Goal: Information Seeking & Learning: Learn about a topic

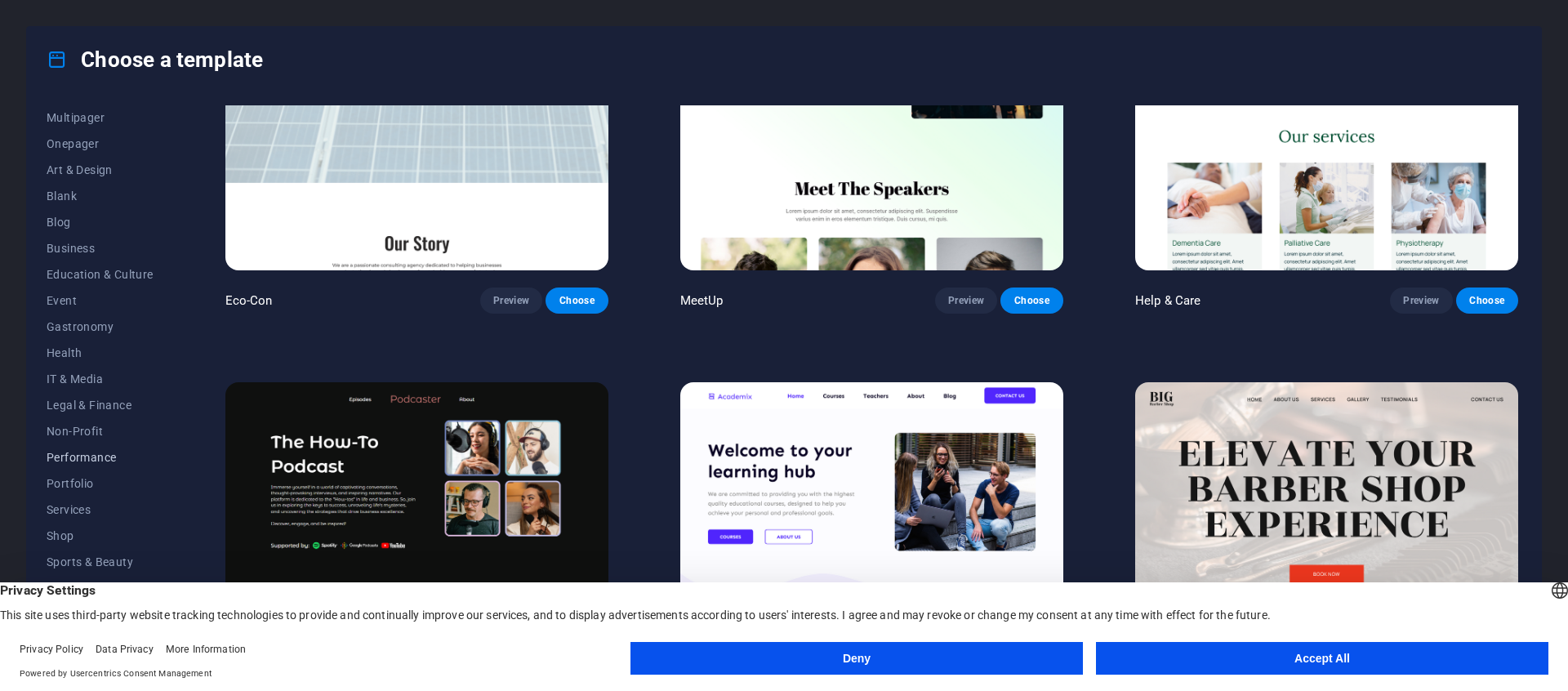
scroll to position [141, 0]
click at [85, 473] on span "Portfolio" at bounding box center [100, 474] width 107 height 13
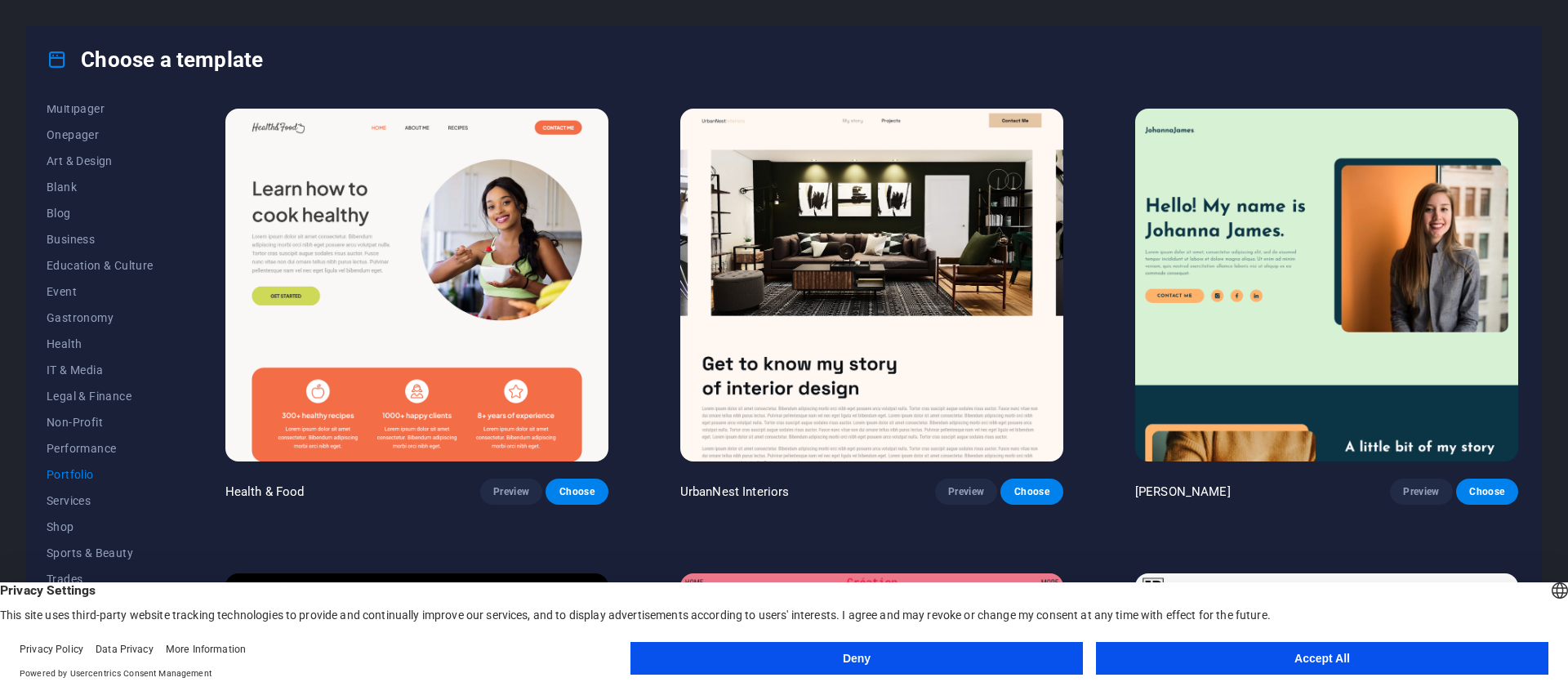
click at [847, 650] on button "Deny" at bounding box center [856, 658] width 452 height 33
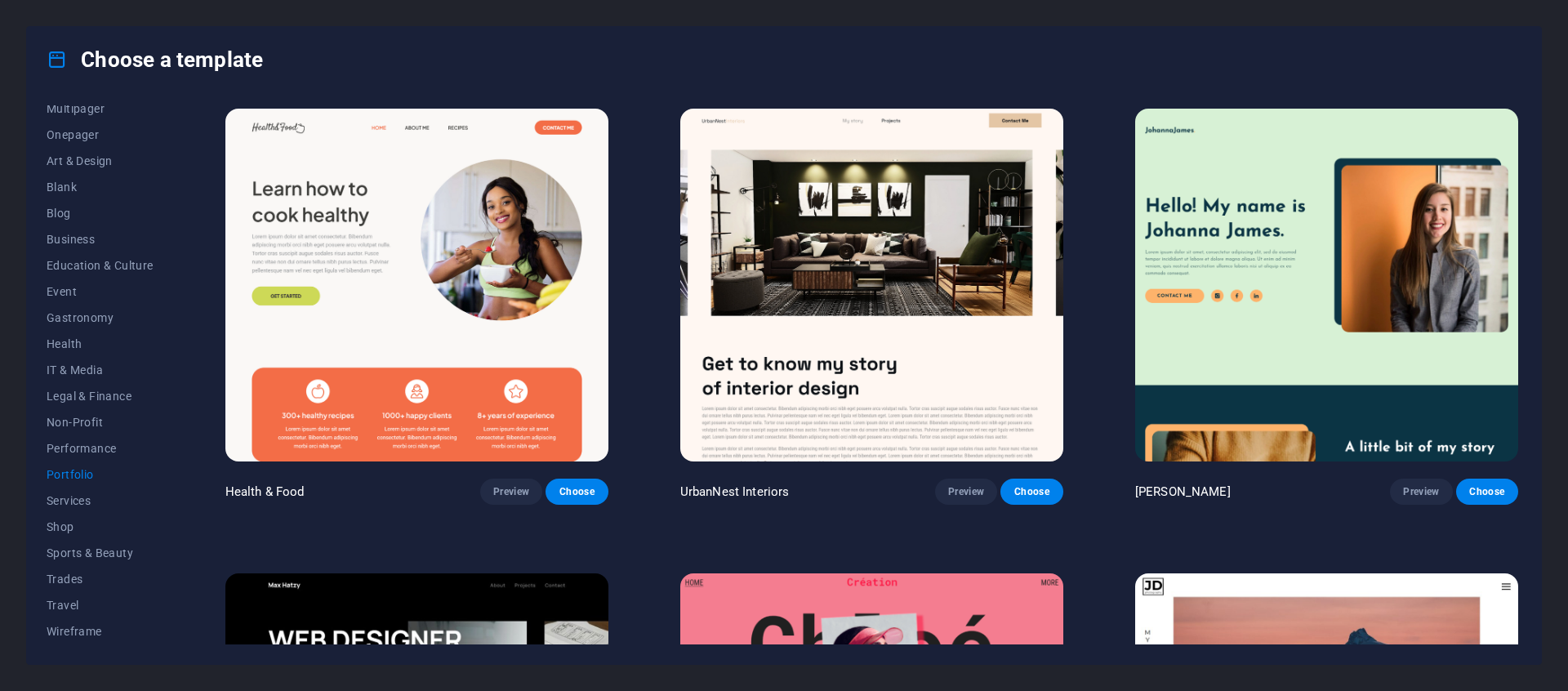
click at [72, 477] on span "Portfolio" at bounding box center [100, 474] width 107 height 13
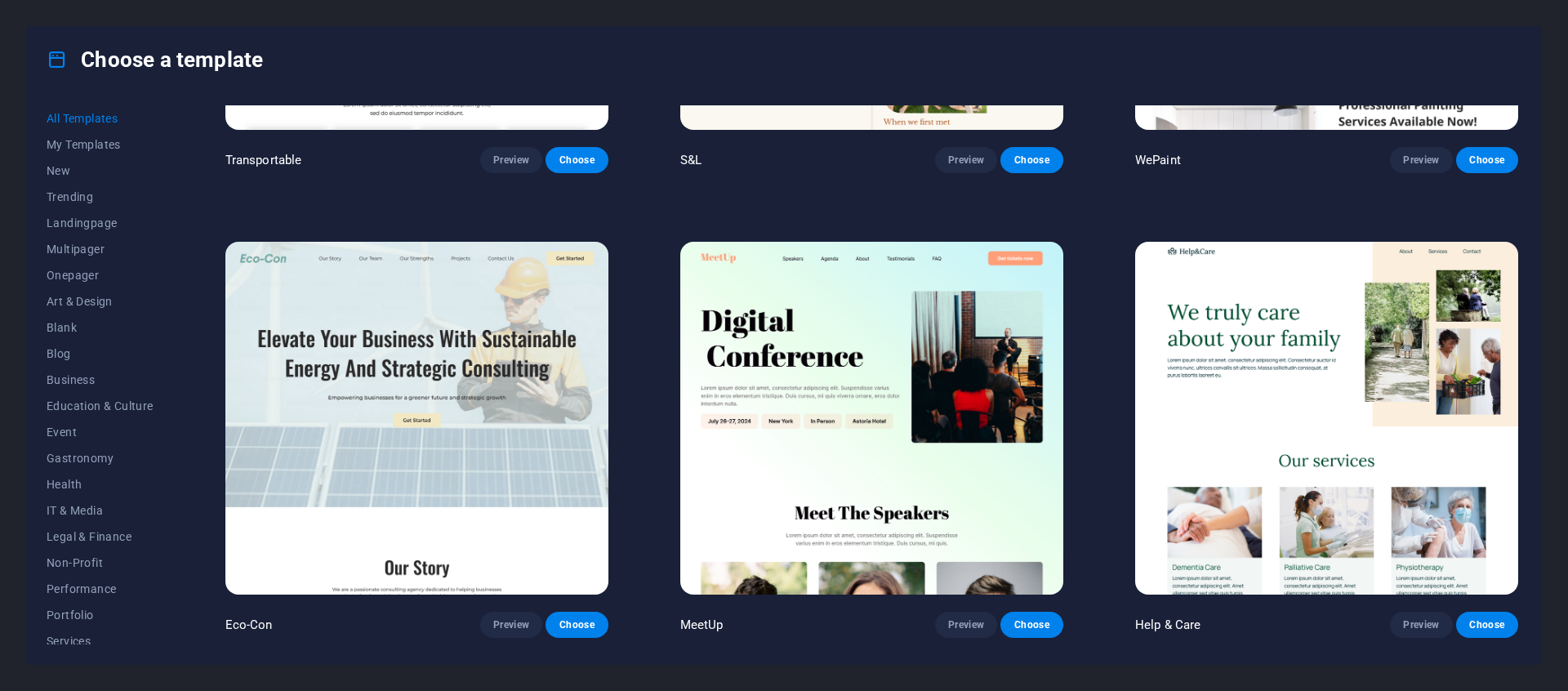
scroll to position [2206, 0]
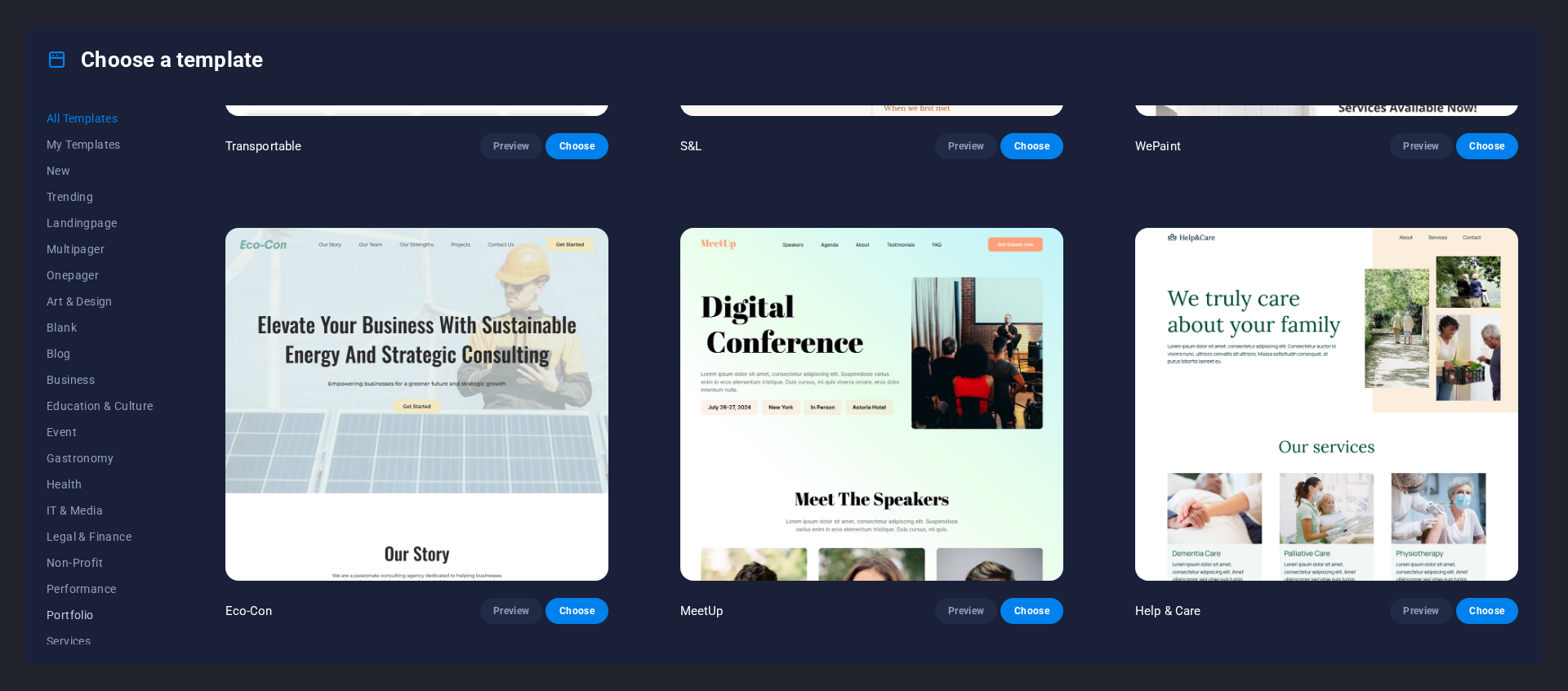
click at [83, 619] on span "Portfolio" at bounding box center [100, 615] width 107 height 13
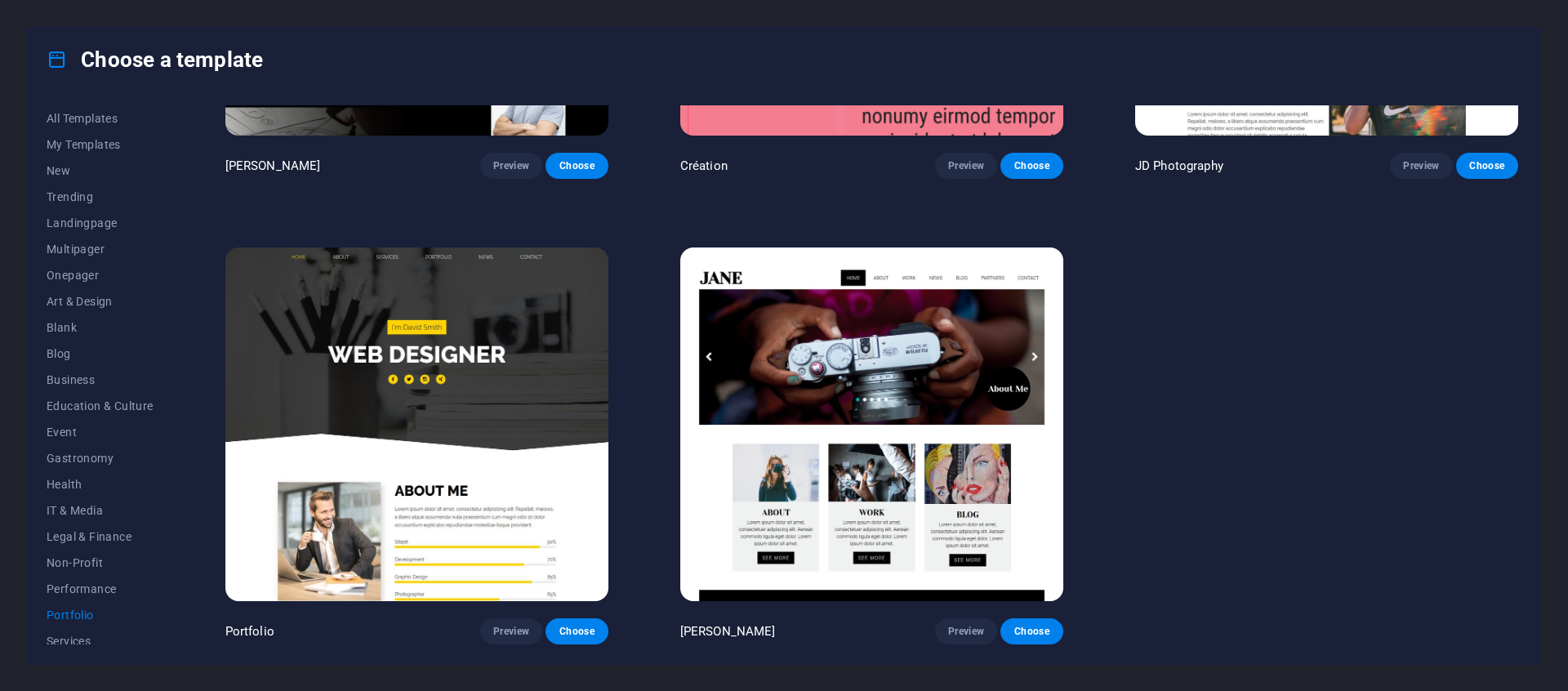
scroll to position [0, 0]
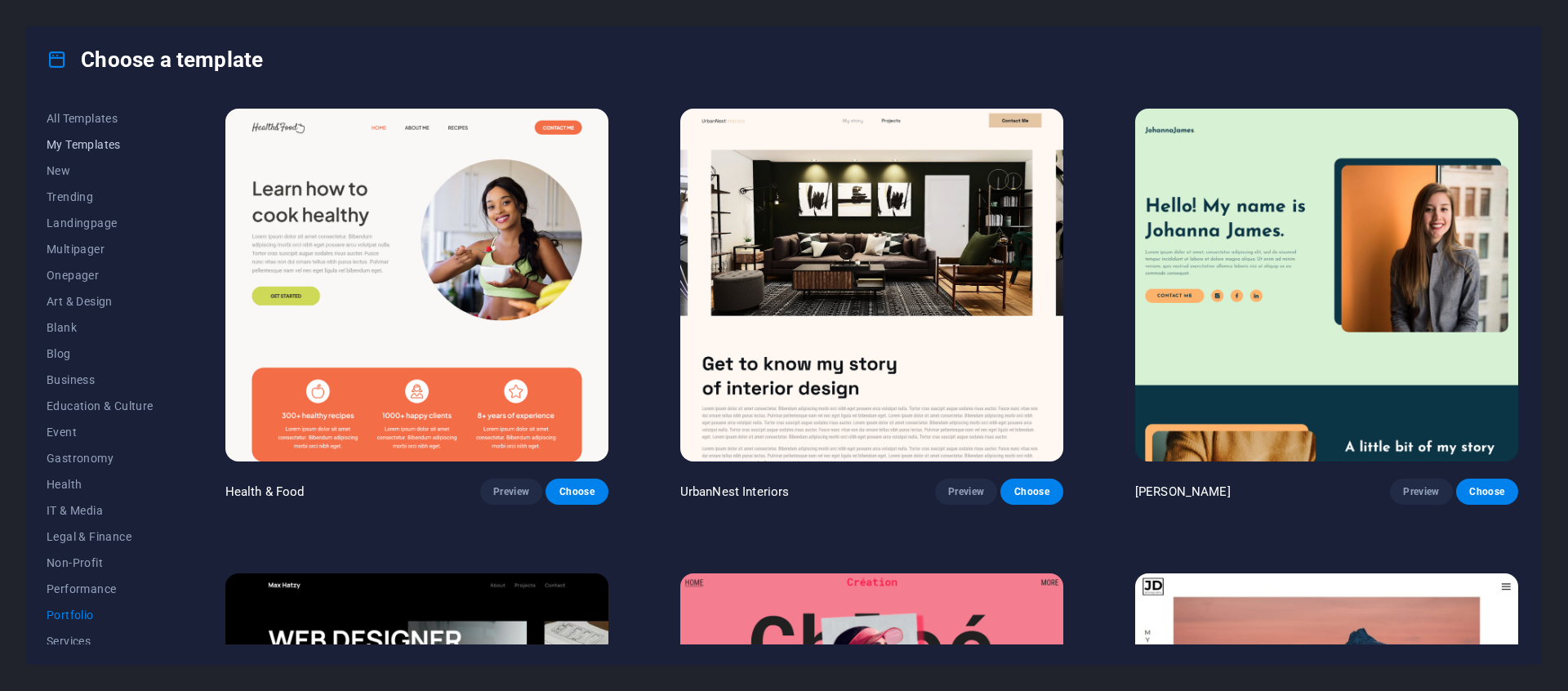
click at [117, 147] on span "My Templates" at bounding box center [100, 145] width 107 height 13
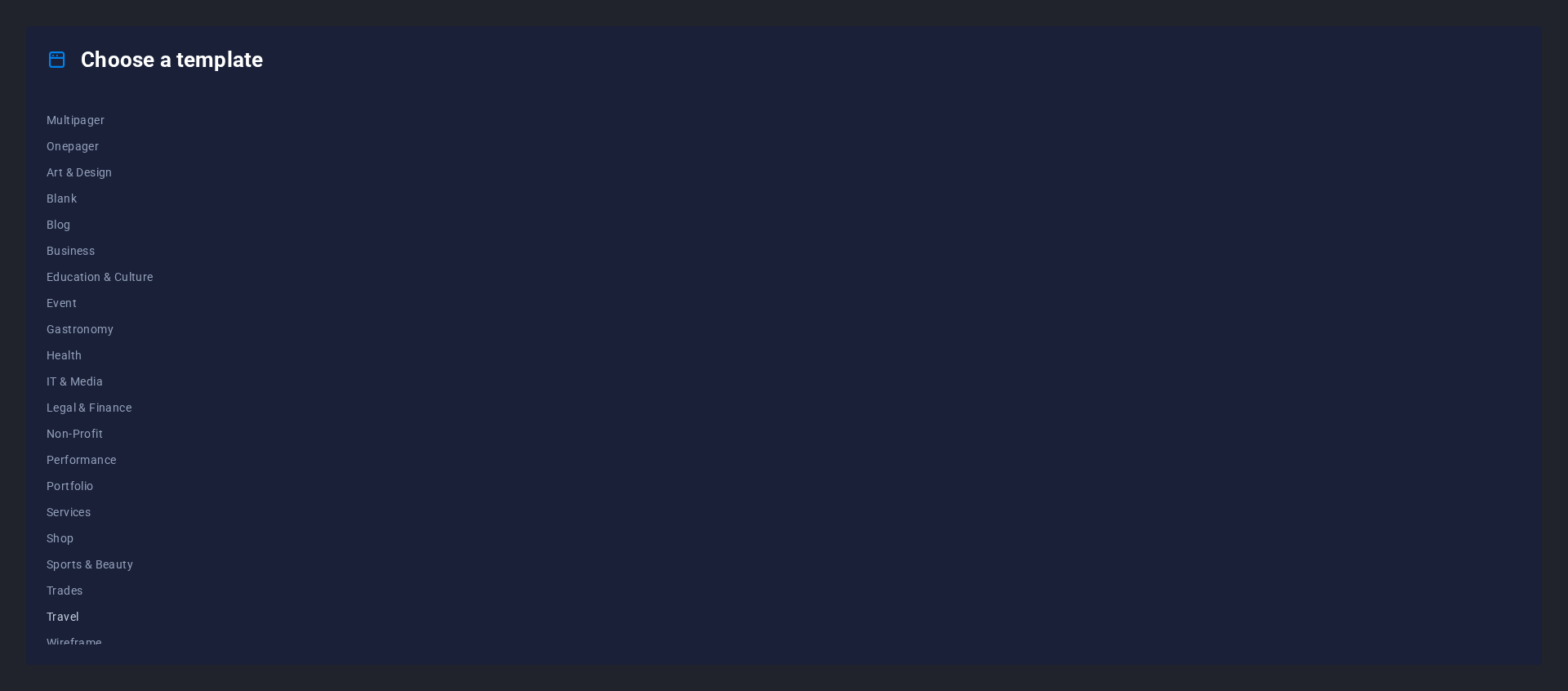
scroll to position [141, 0]
click at [77, 466] on button "Portfolio" at bounding box center [100, 474] width 107 height 26
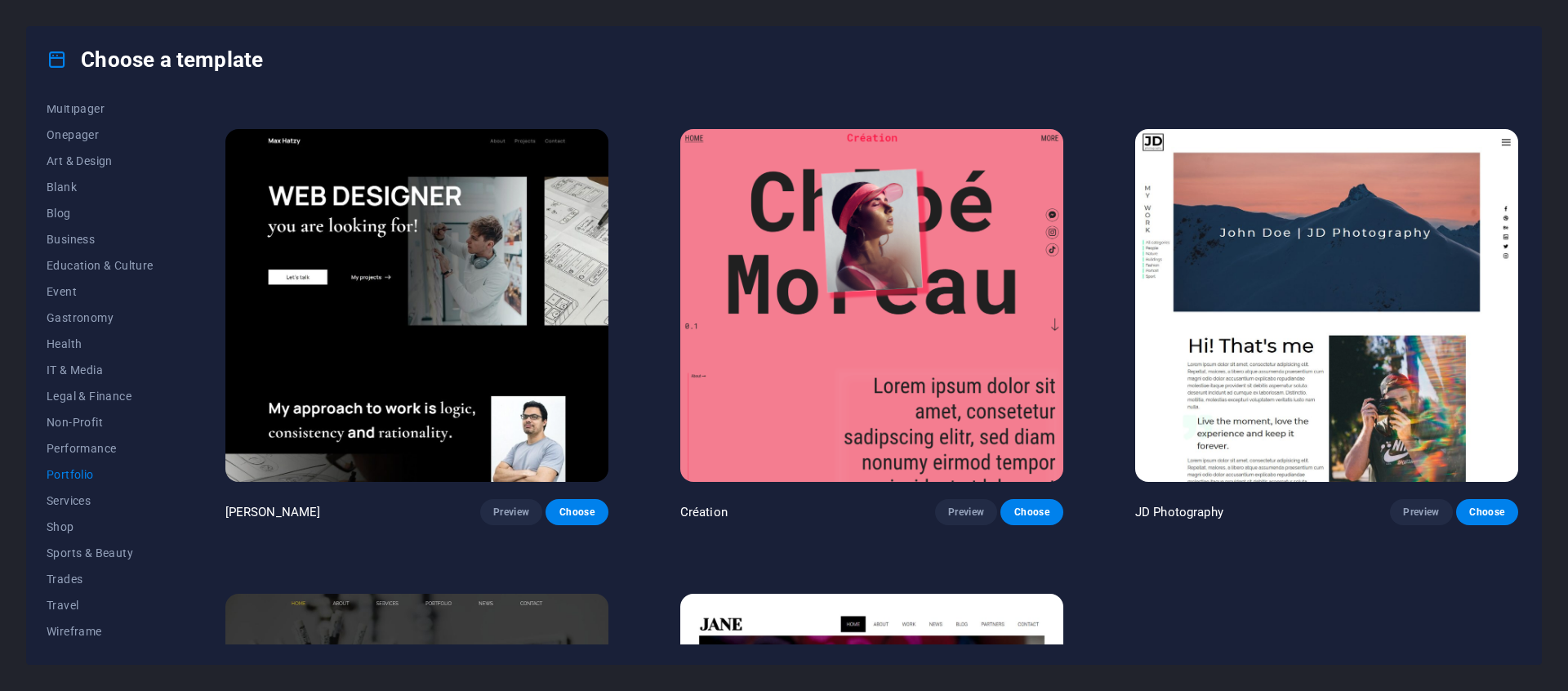
scroll to position [445, 0]
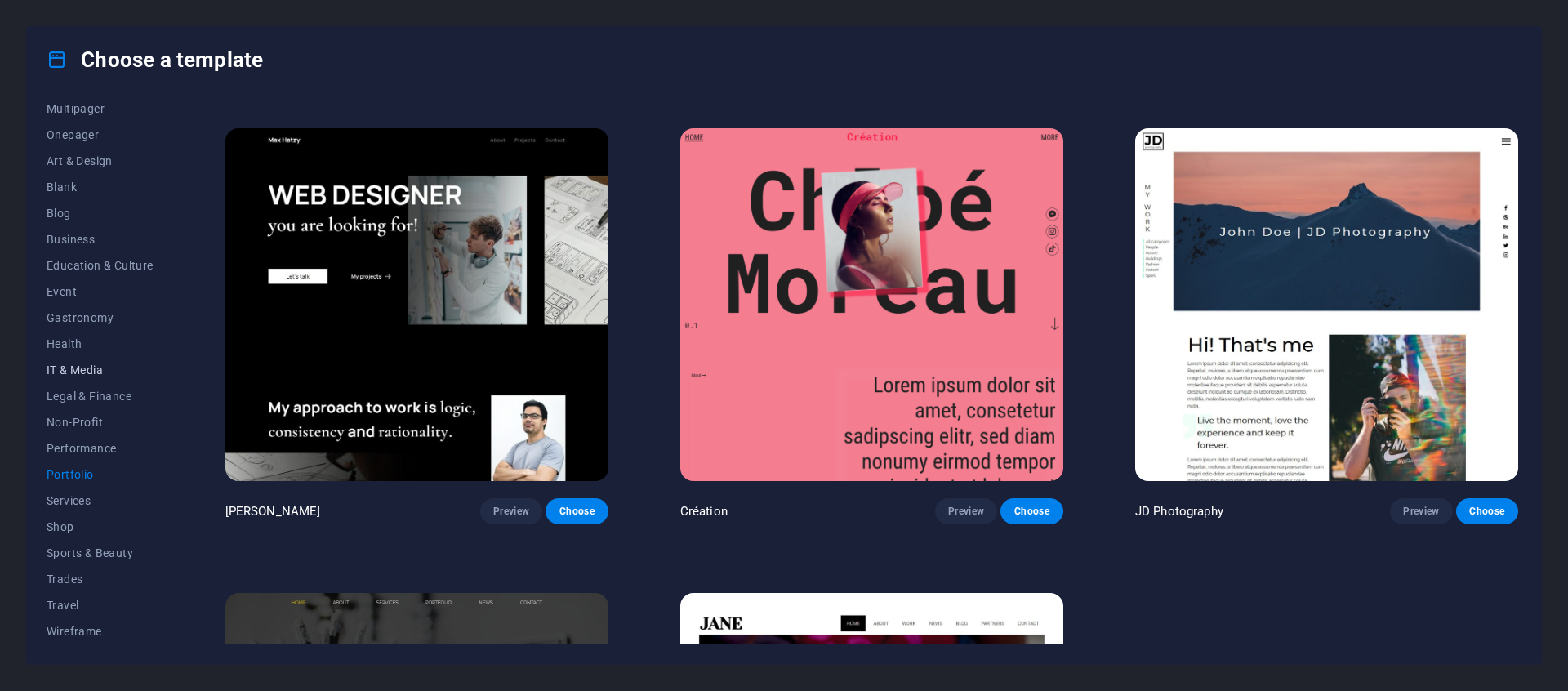
click at [71, 376] on button "IT & Media" at bounding box center [100, 370] width 107 height 26
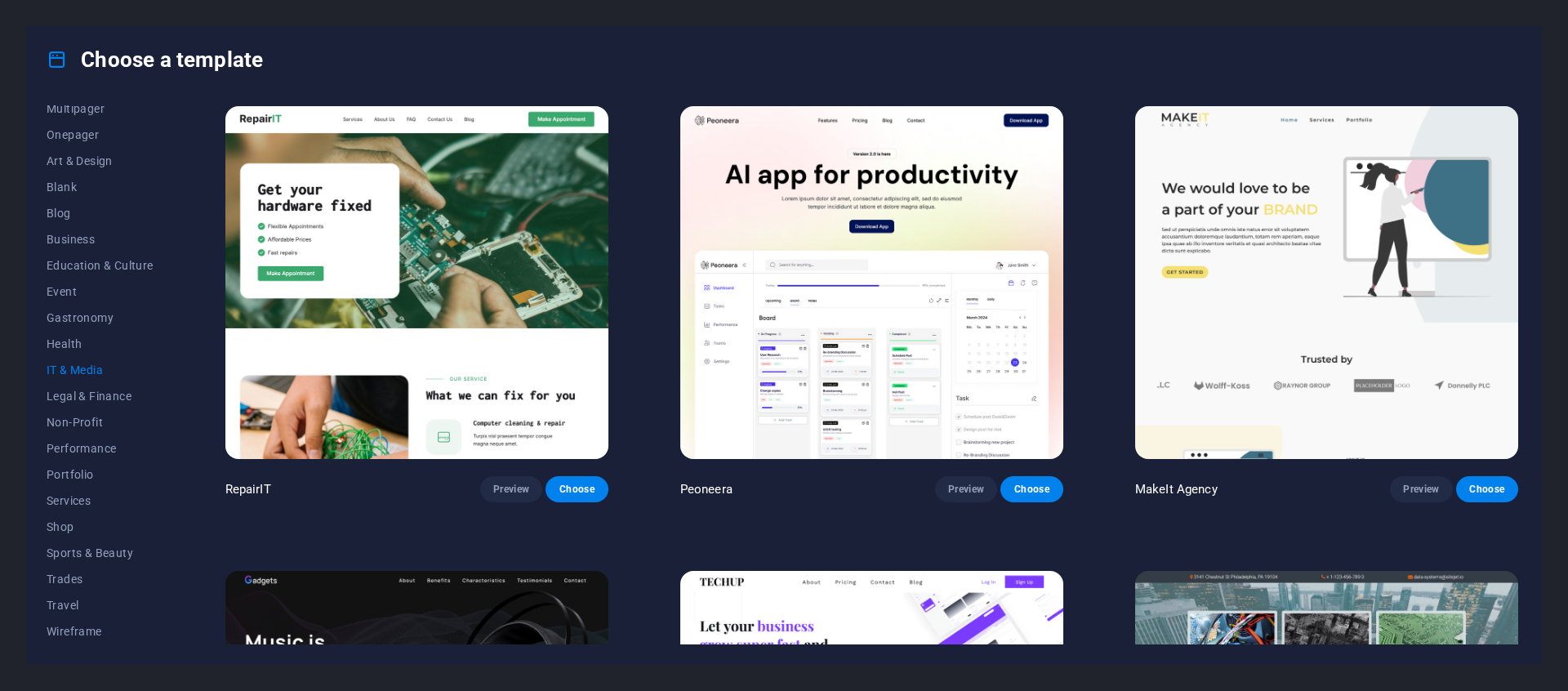
scroll to position [0, 0]
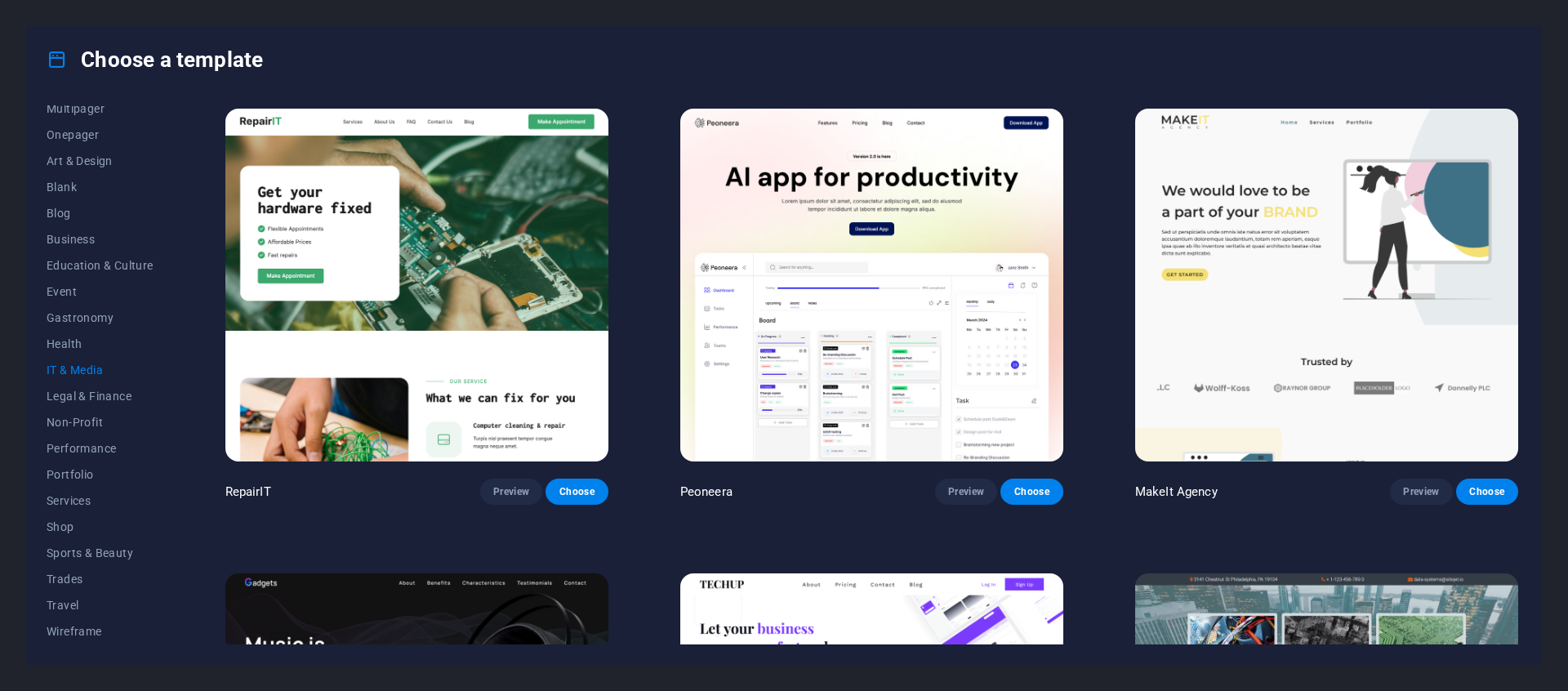
click at [824, 271] on img at bounding box center [871, 285] width 383 height 353
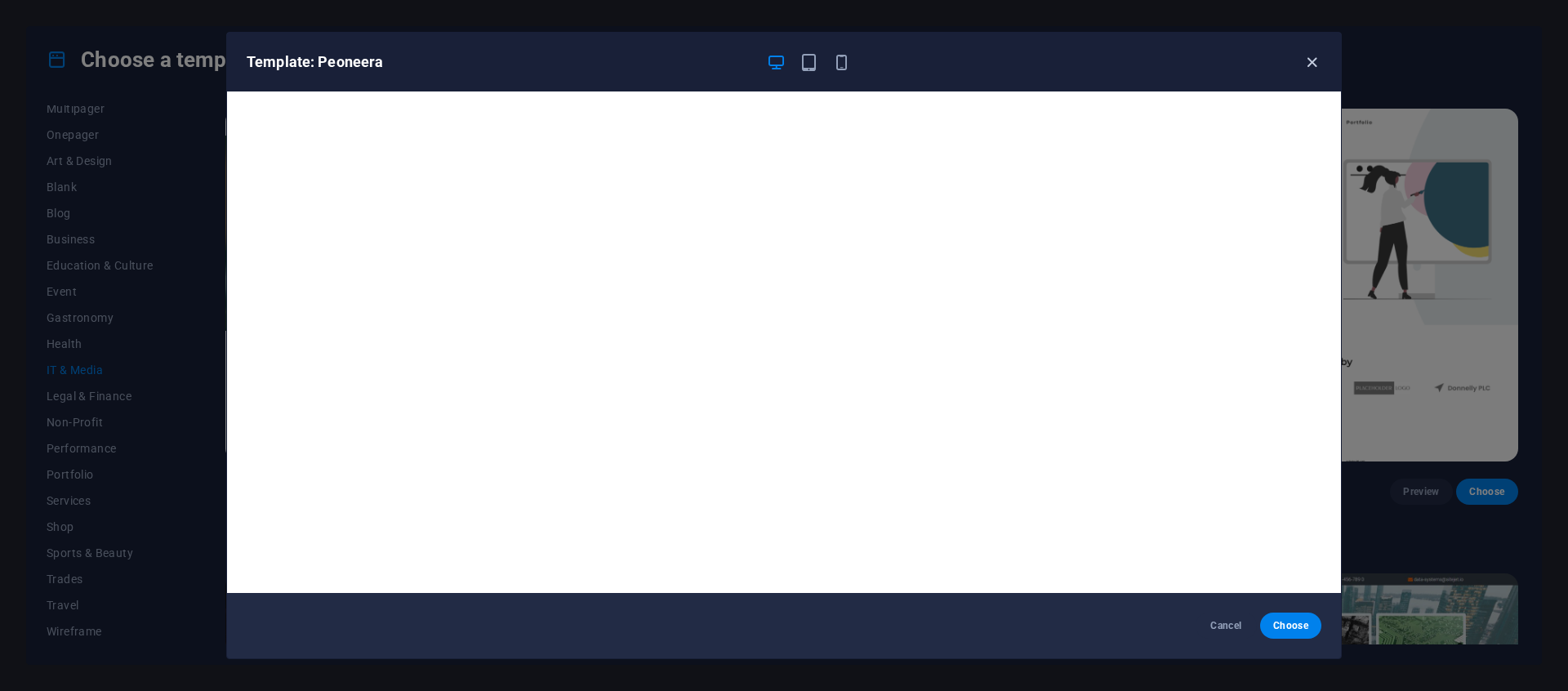
click at [1313, 60] on icon "button" at bounding box center [1312, 62] width 19 height 19
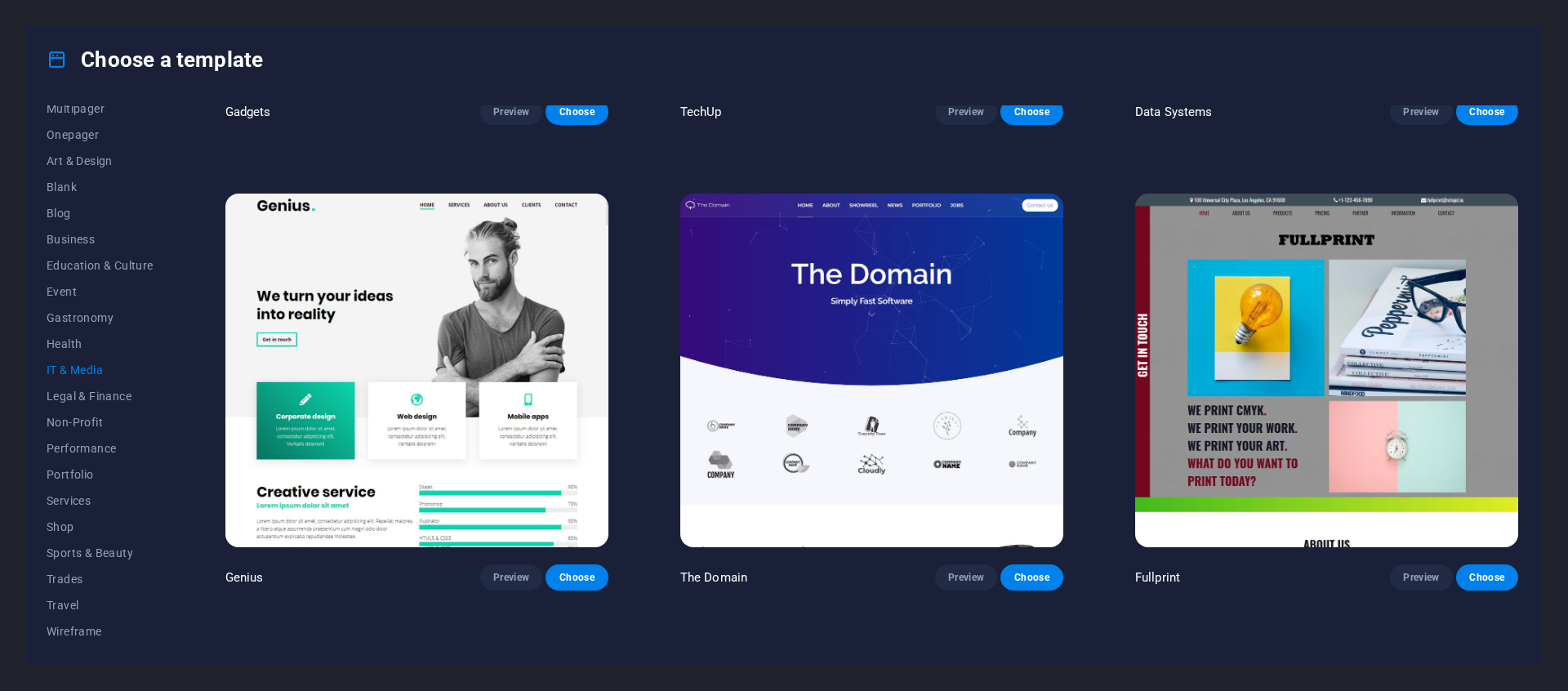
scroll to position [848, 0]
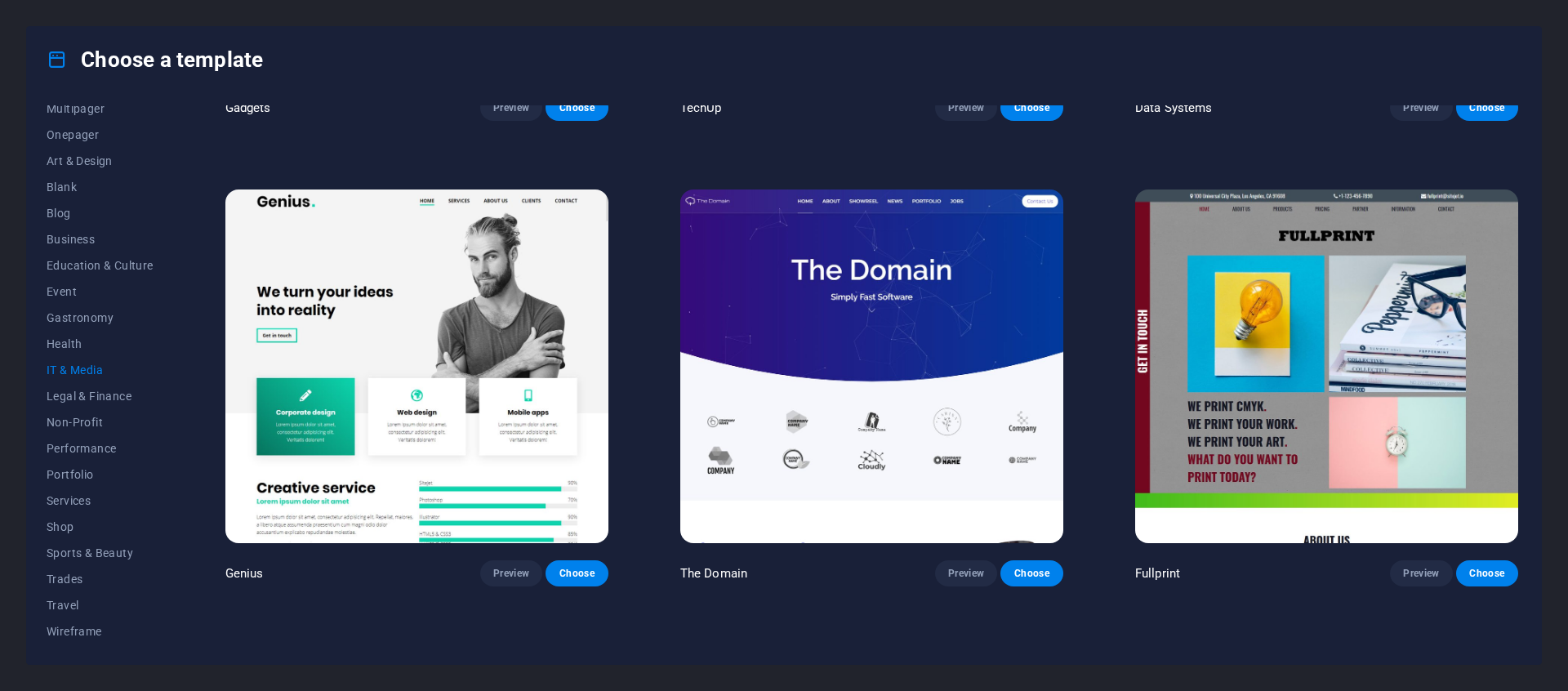
click at [852, 351] on img at bounding box center [871, 366] width 383 height 353
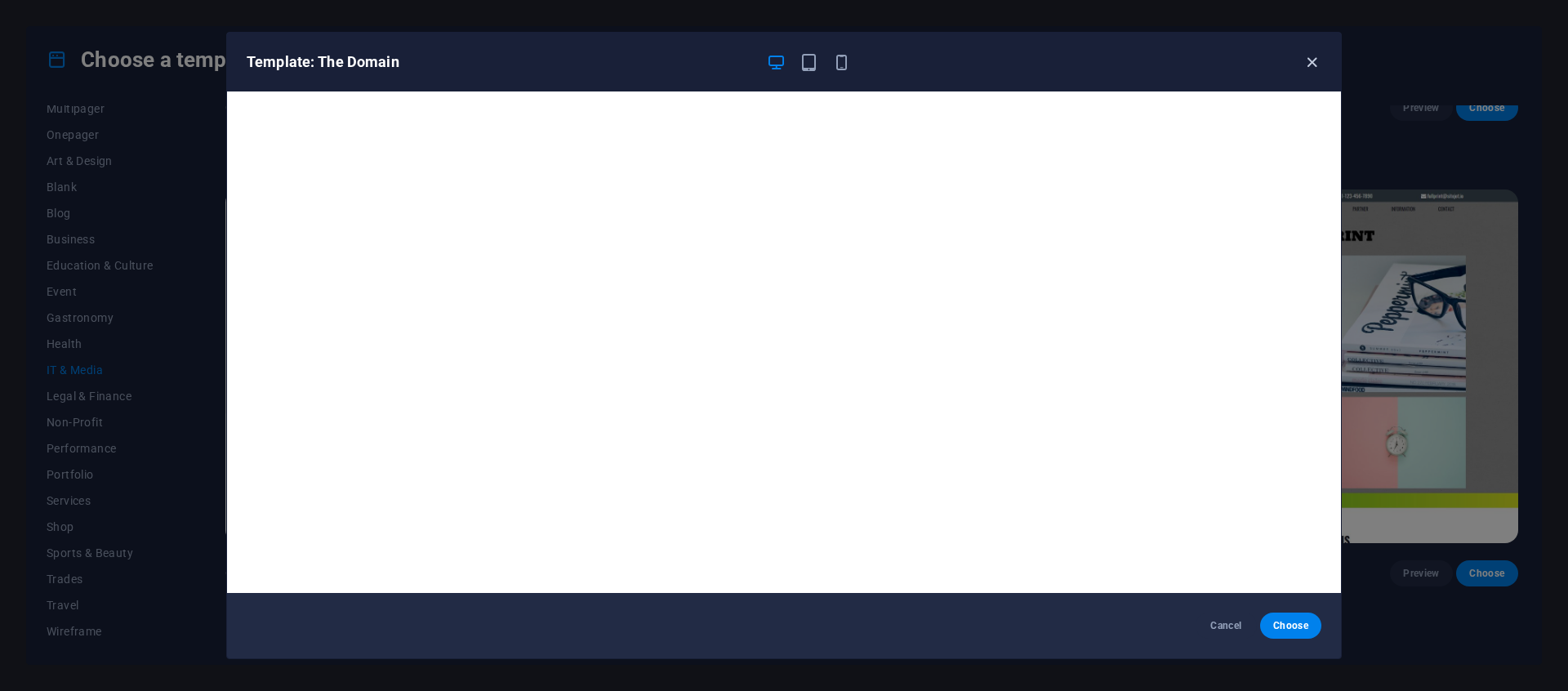
click at [1314, 59] on icon "button" at bounding box center [1312, 62] width 19 height 19
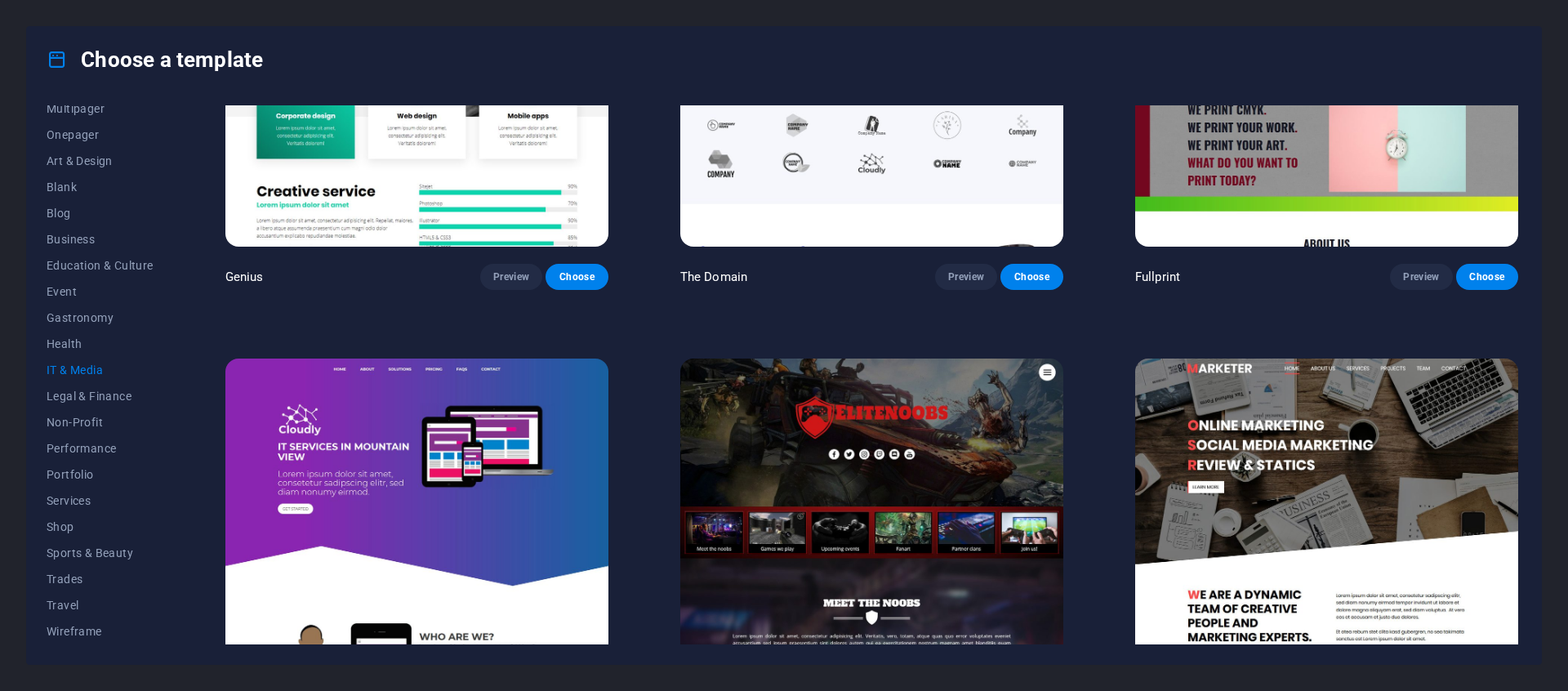
scroll to position [1248, 0]
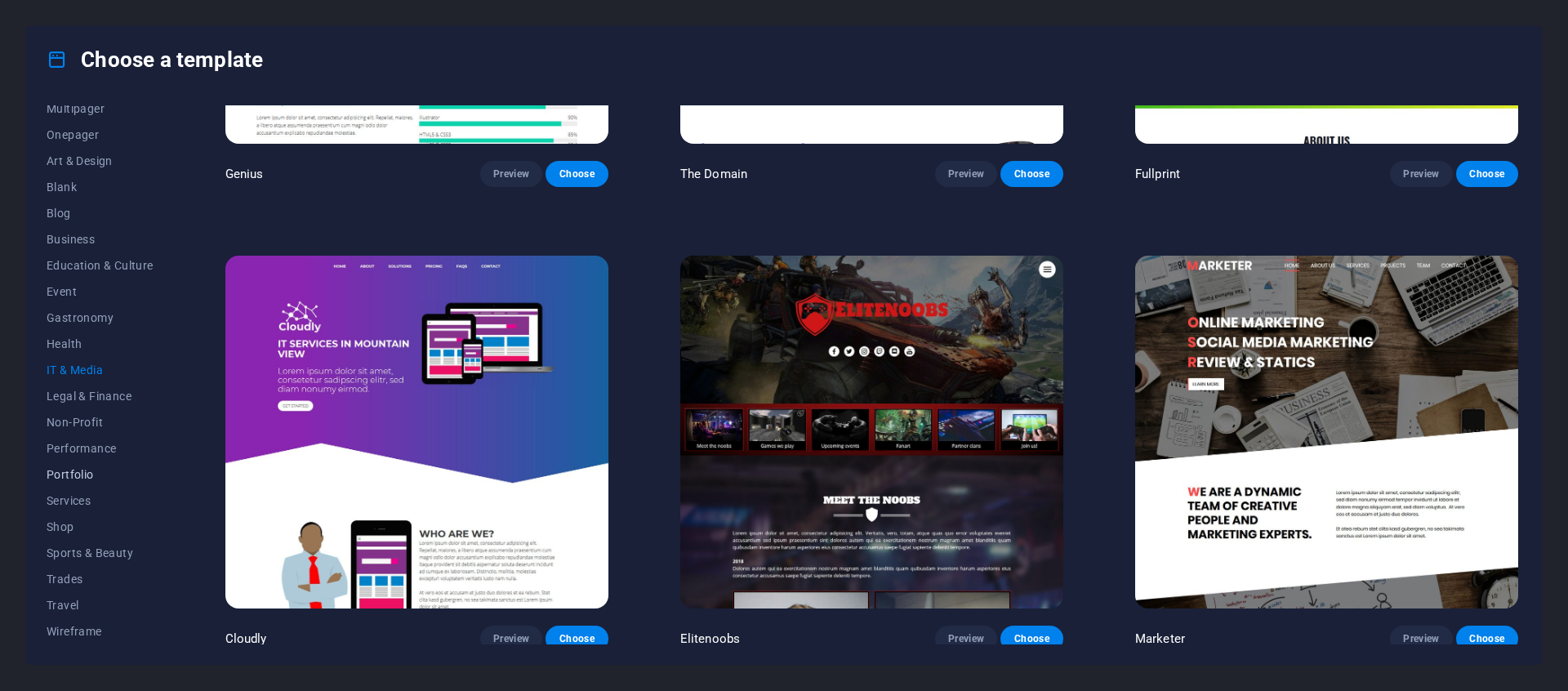
click at [77, 469] on span "Portfolio" at bounding box center [100, 474] width 107 height 13
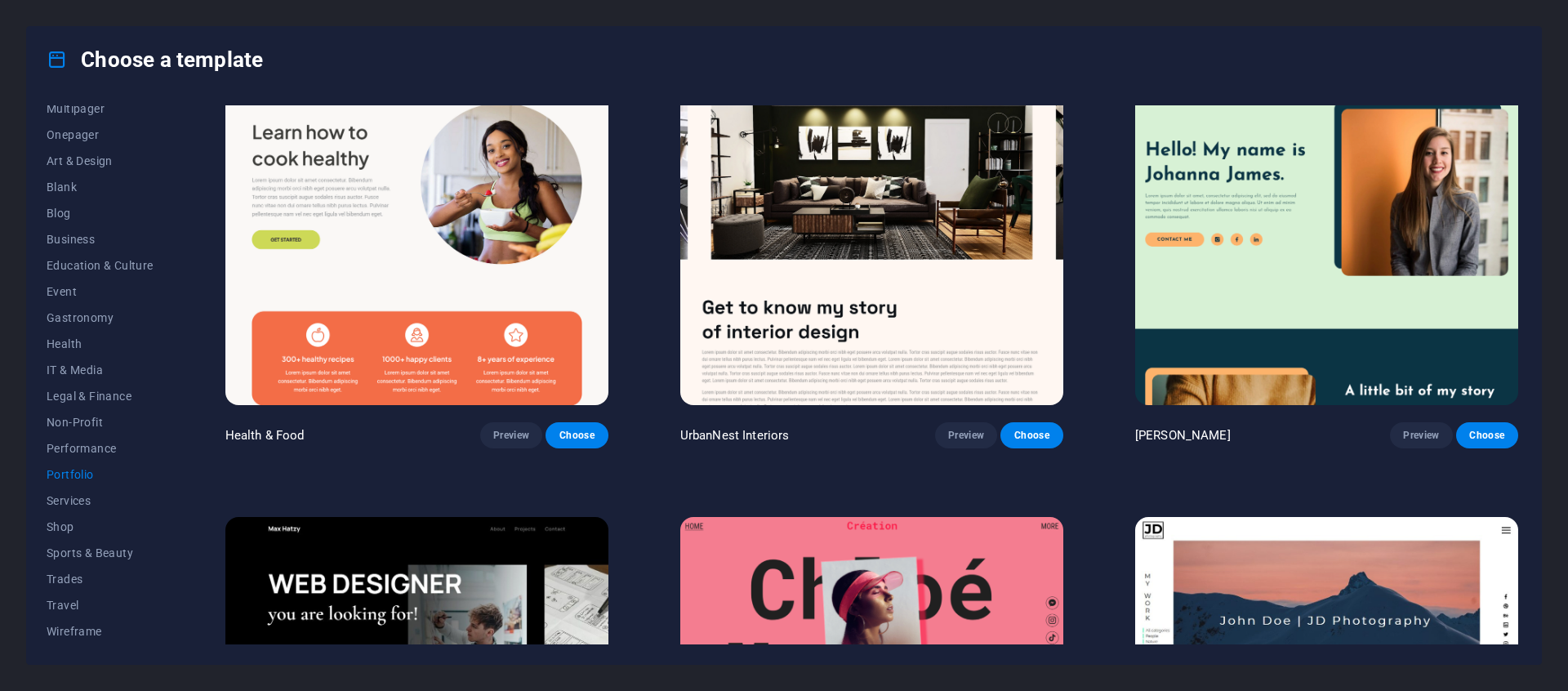
scroll to position [55, 0]
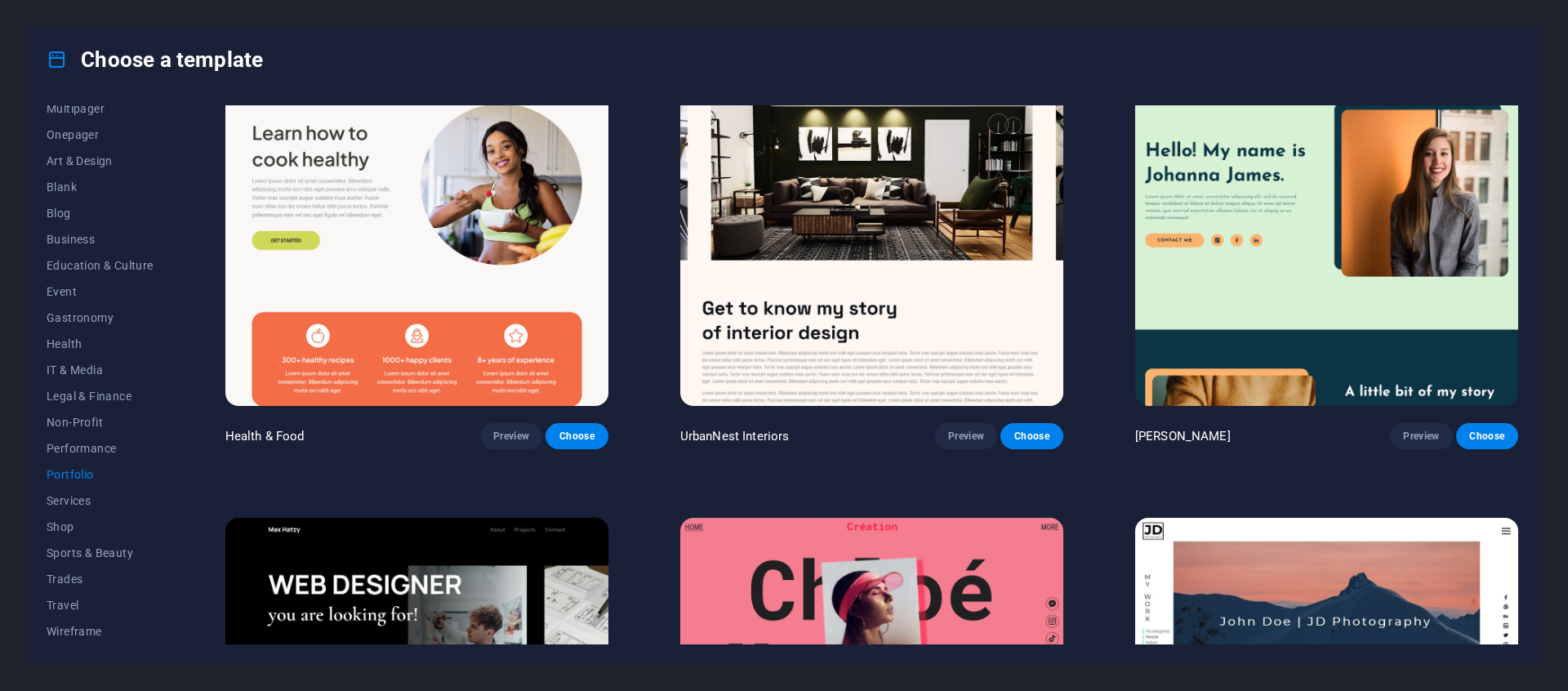
click at [462, 246] on img at bounding box center [417, 229] width 383 height 353
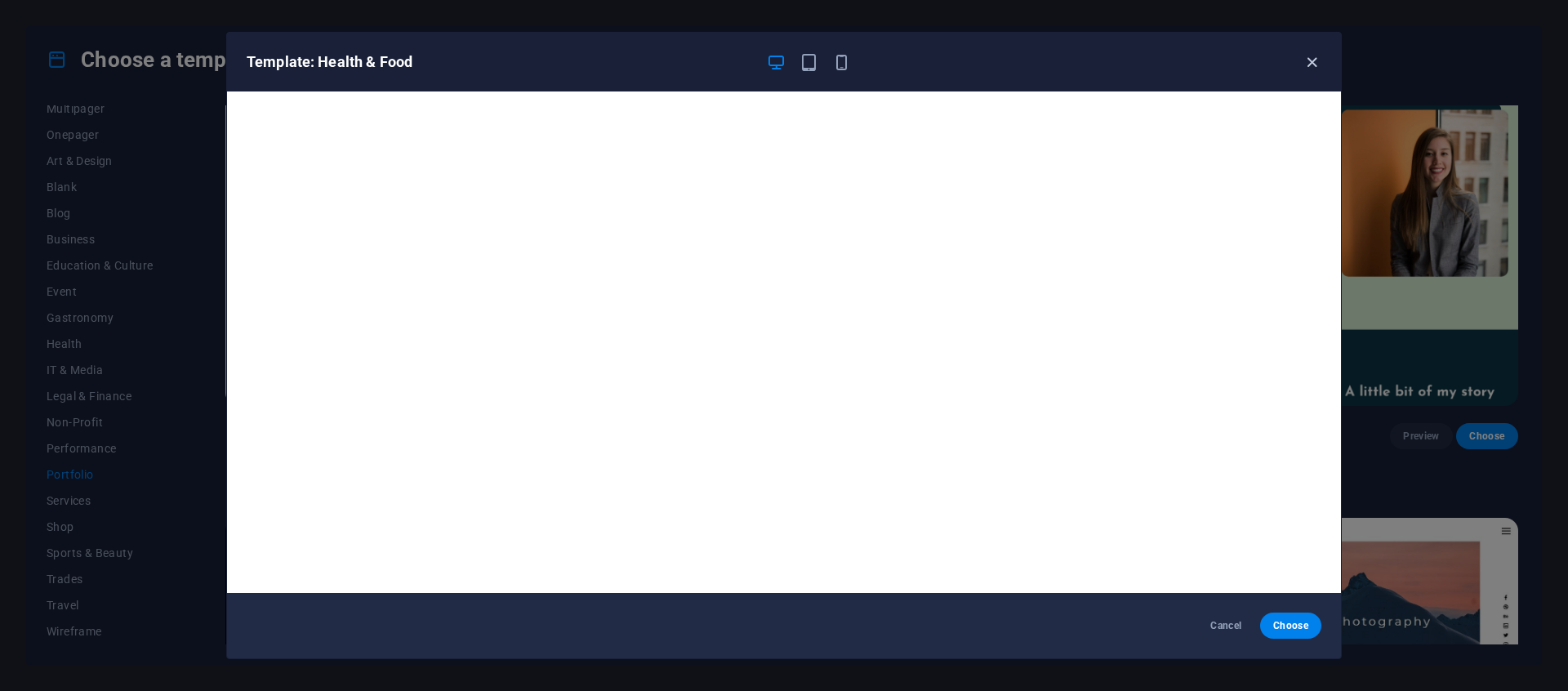
click at [1318, 60] on icon "button" at bounding box center [1312, 62] width 19 height 19
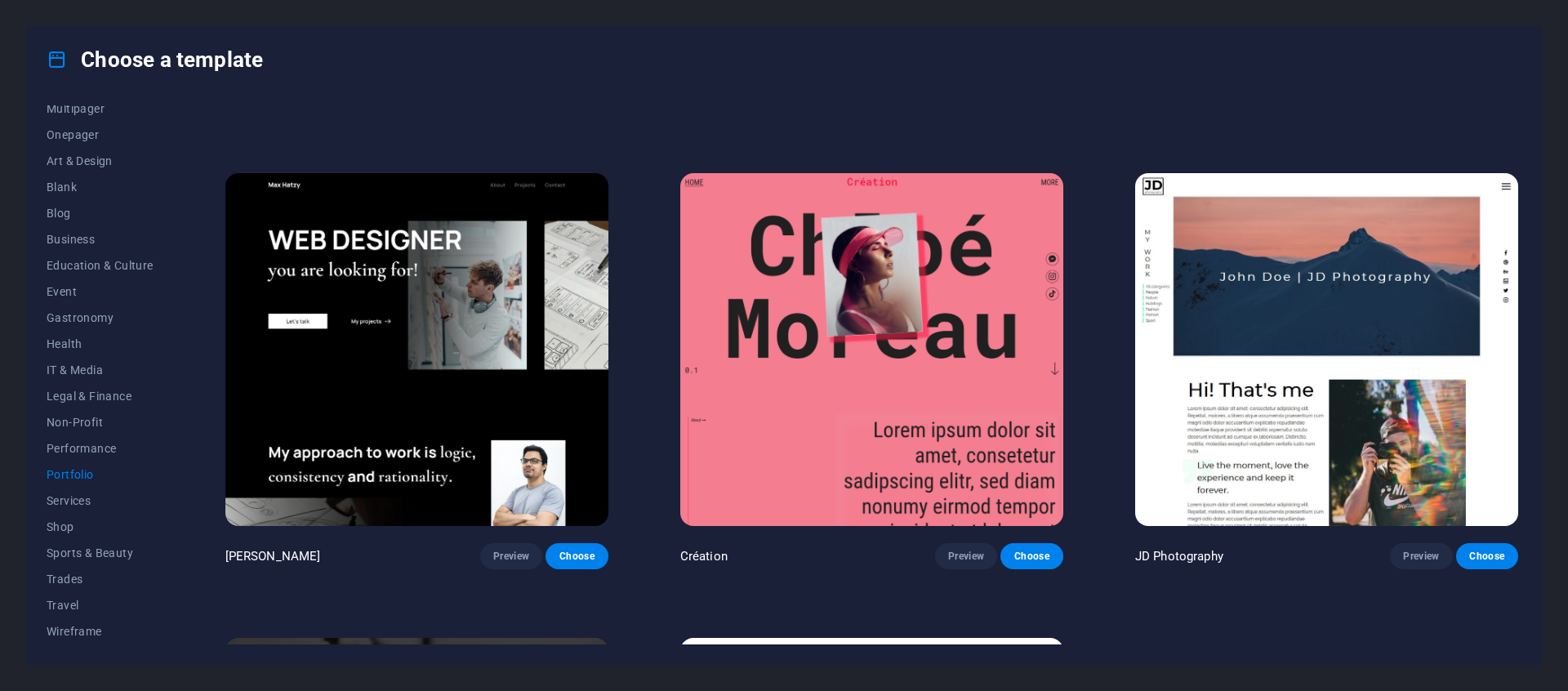
scroll to position [406, 0]
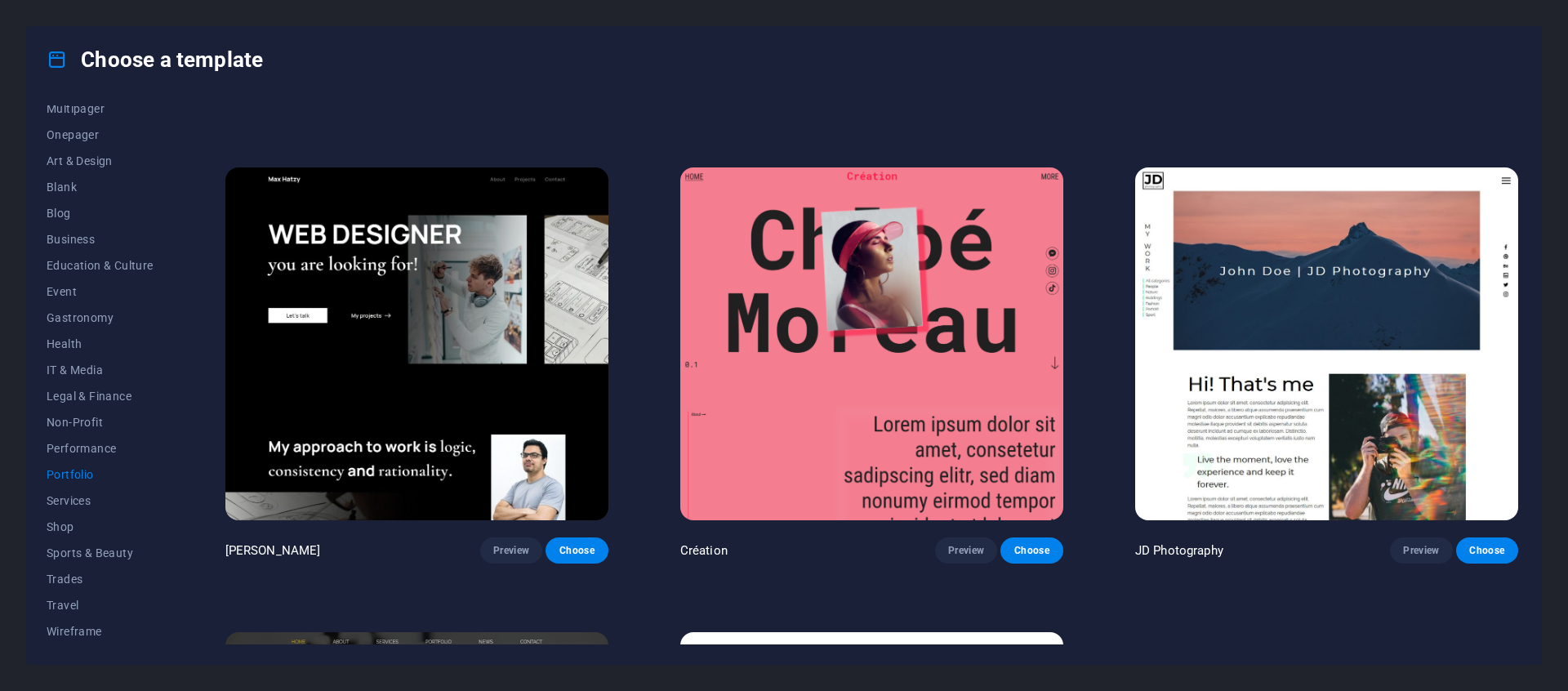
click at [899, 313] on img at bounding box center [871, 343] width 383 height 353
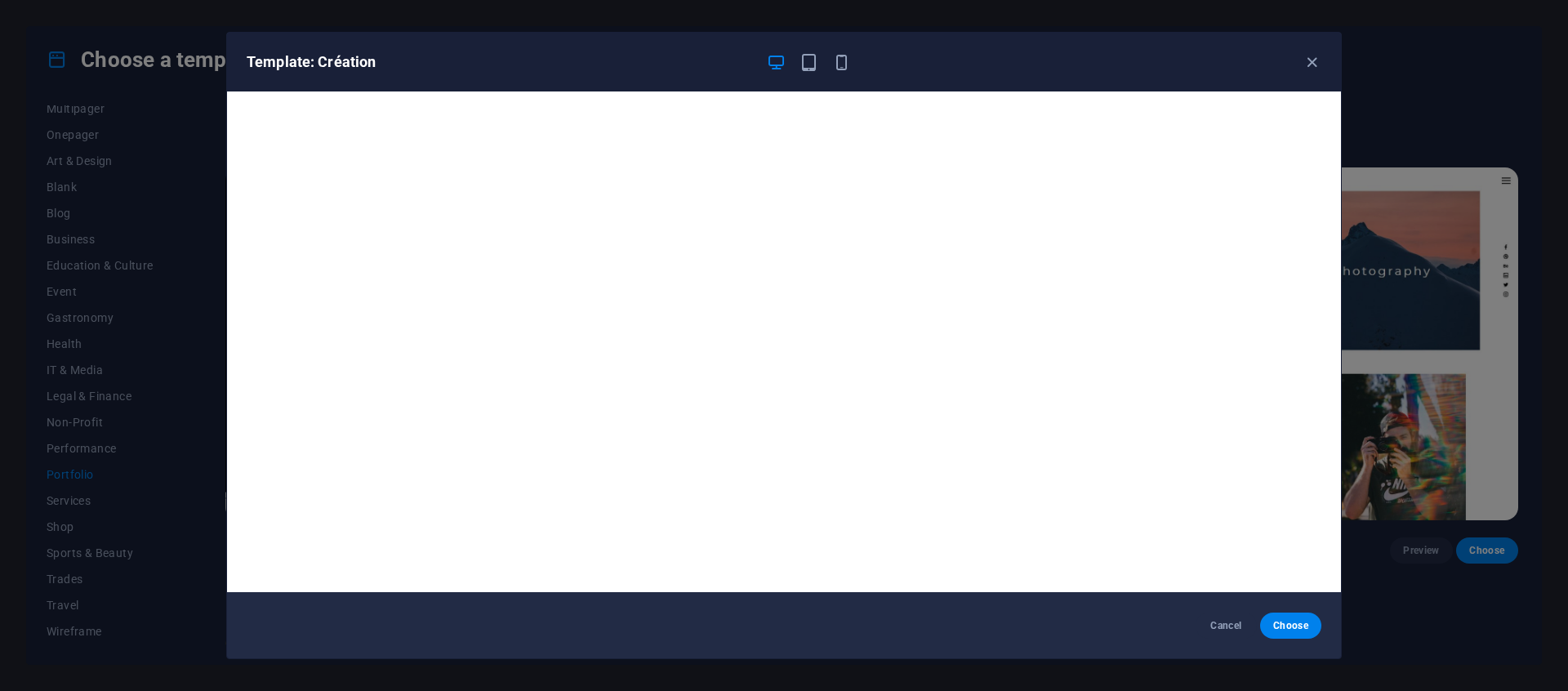
scroll to position [0, 0]
click at [1317, 73] on div "Template: Création" at bounding box center [784, 62] width 1114 height 58
click at [1314, 66] on icon "button" at bounding box center [1312, 62] width 19 height 19
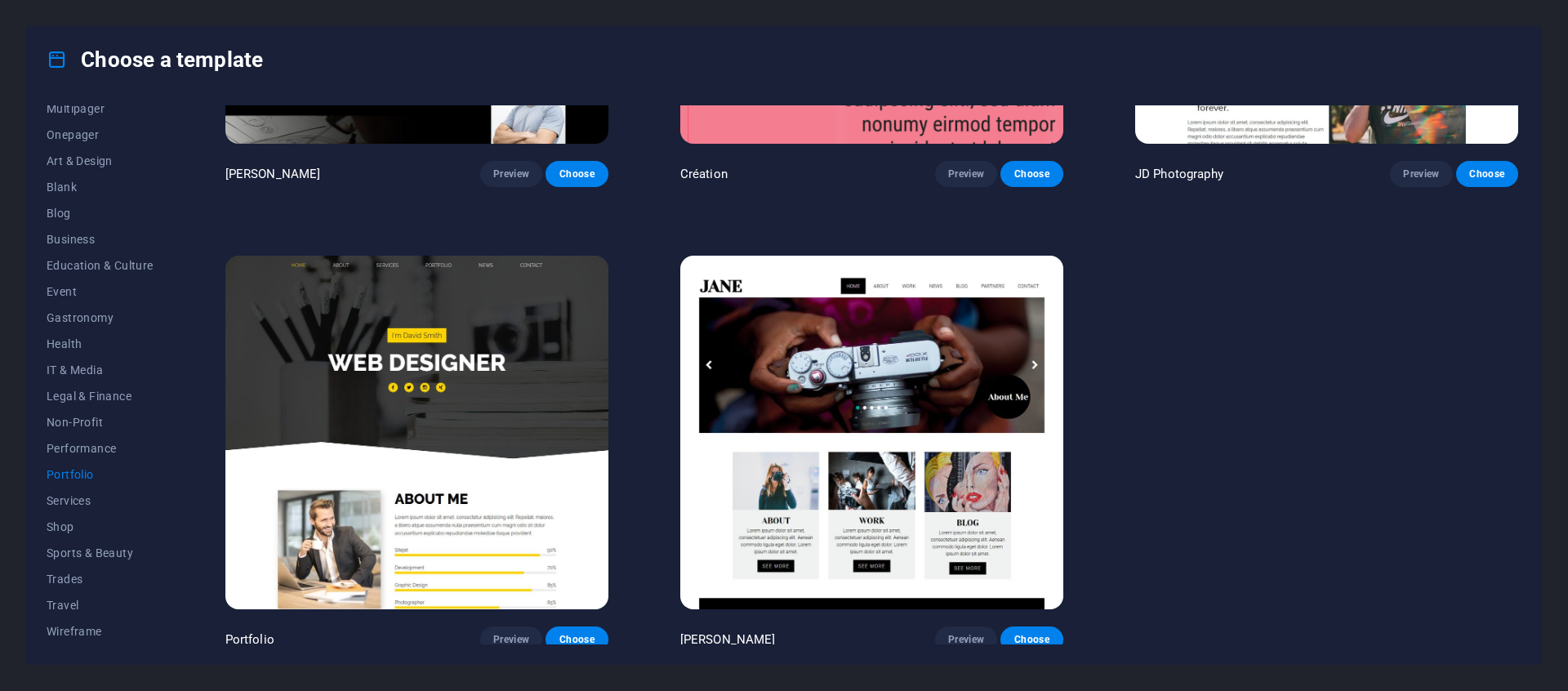
scroll to position [782, 0]
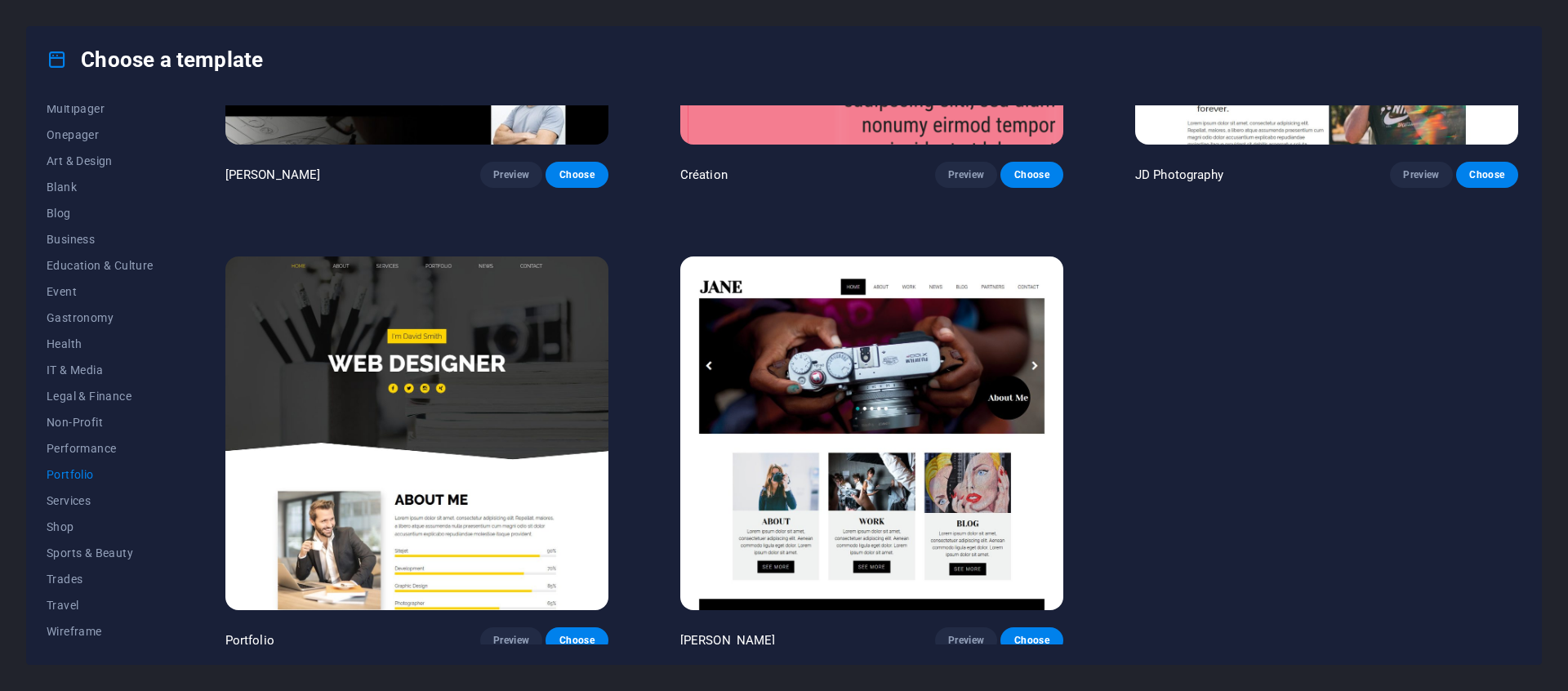
click at [399, 406] on img at bounding box center [417, 432] width 383 height 353
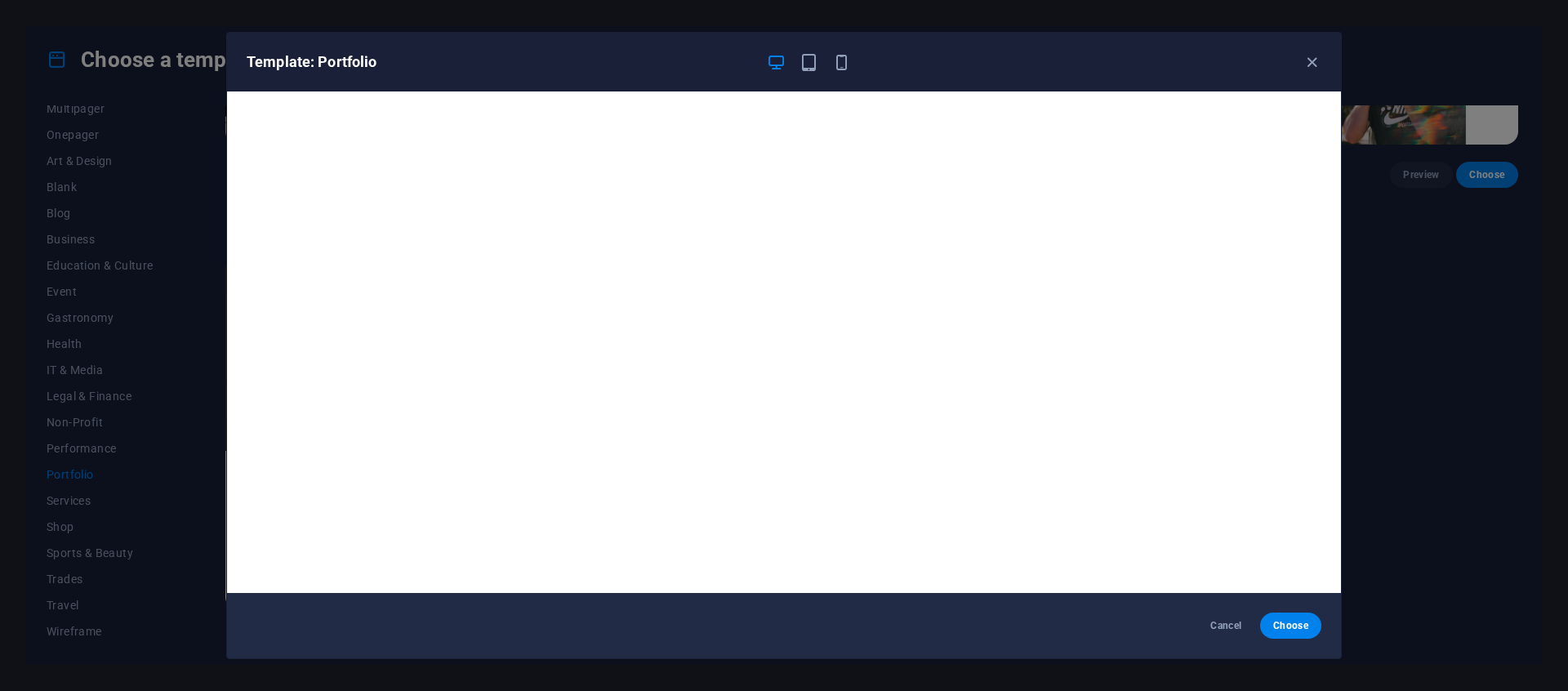
scroll to position [3, 0]
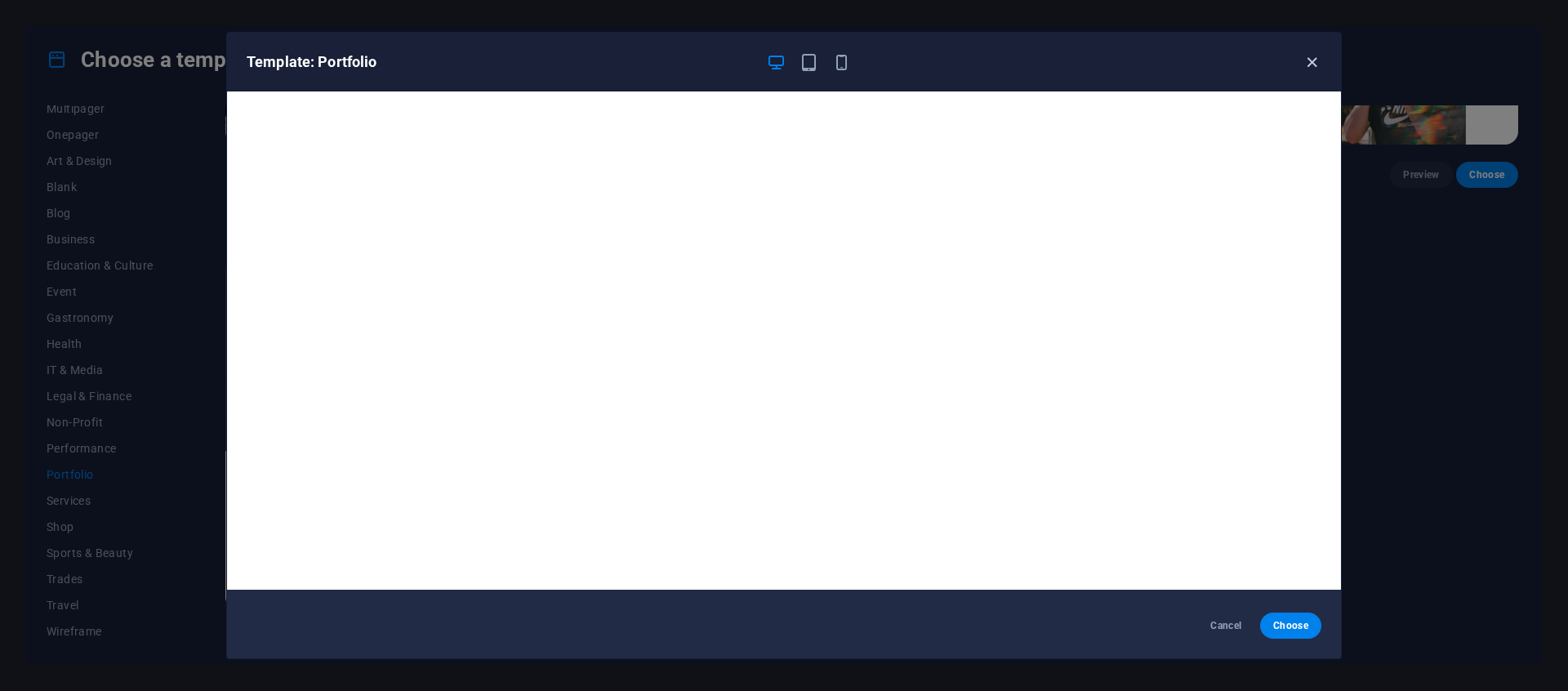
click at [1319, 63] on icon "button" at bounding box center [1312, 62] width 19 height 19
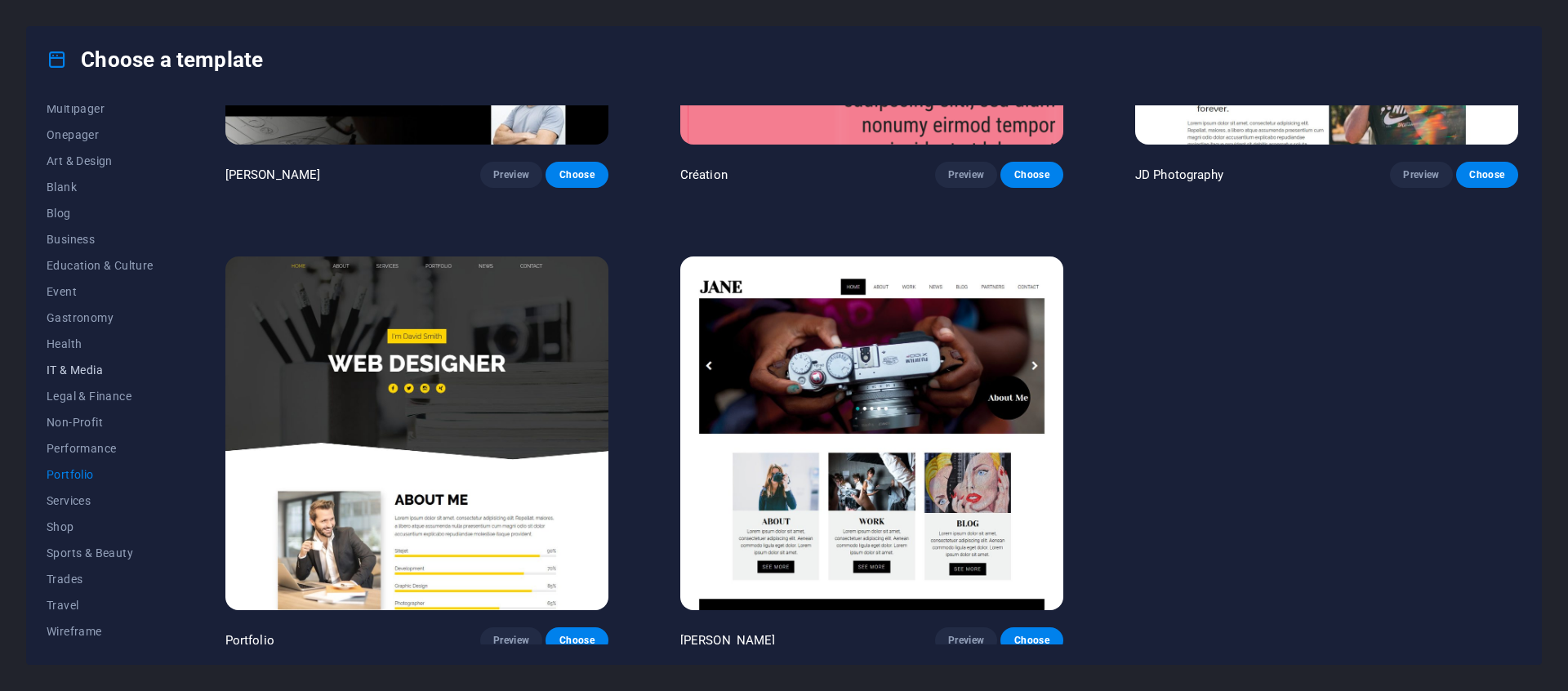
click at [65, 371] on span "IT & Media" at bounding box center [100, 370] width 107 height 13
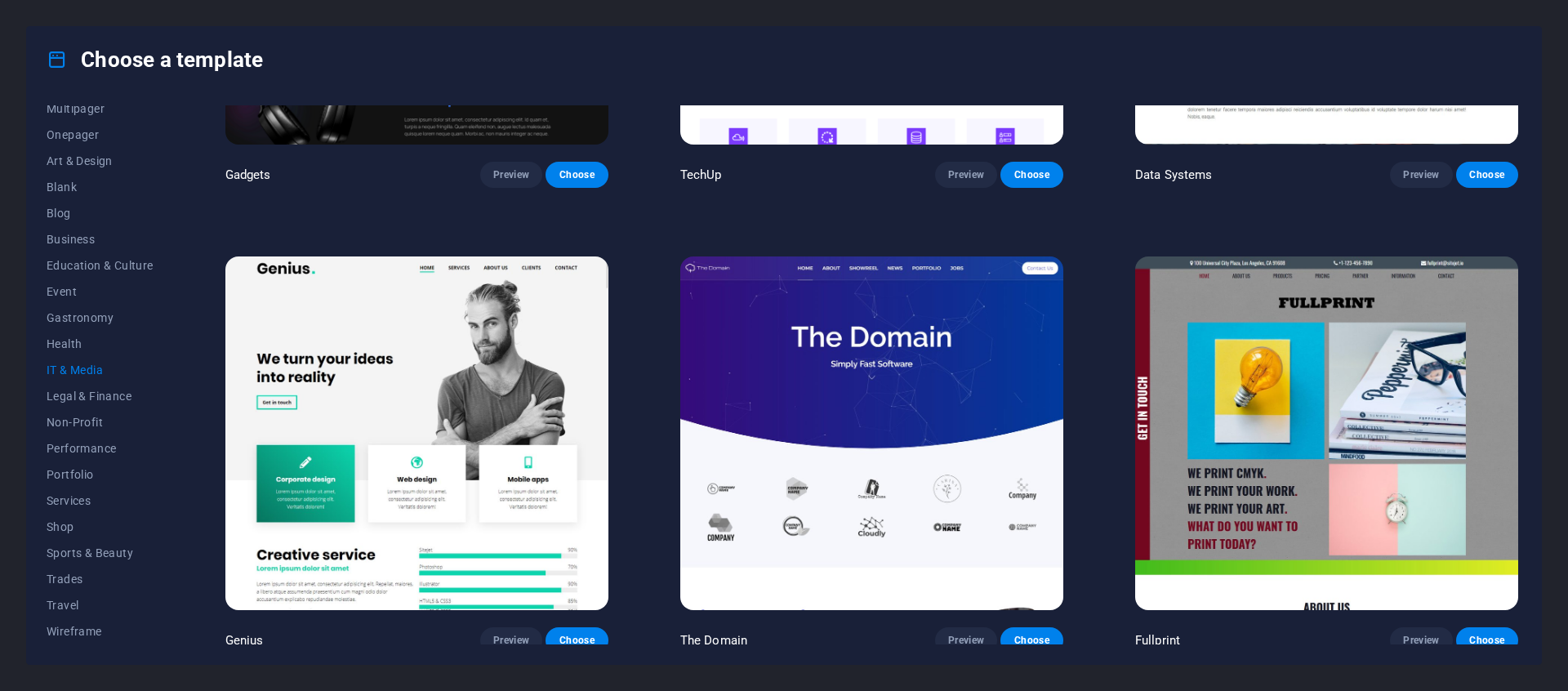
click at [452, 421] on img at bounding box center [417, 432] width 383 height 353
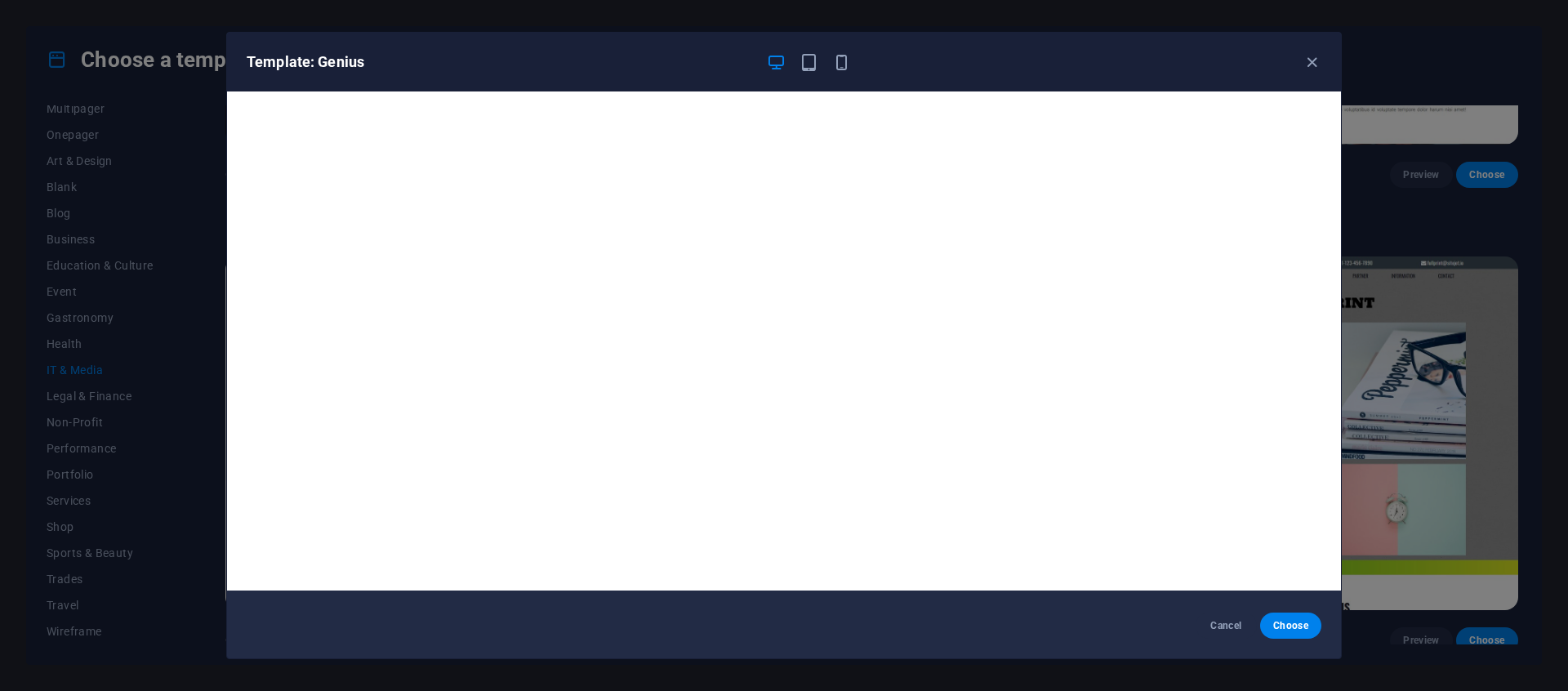
scroll to position [4, 0]
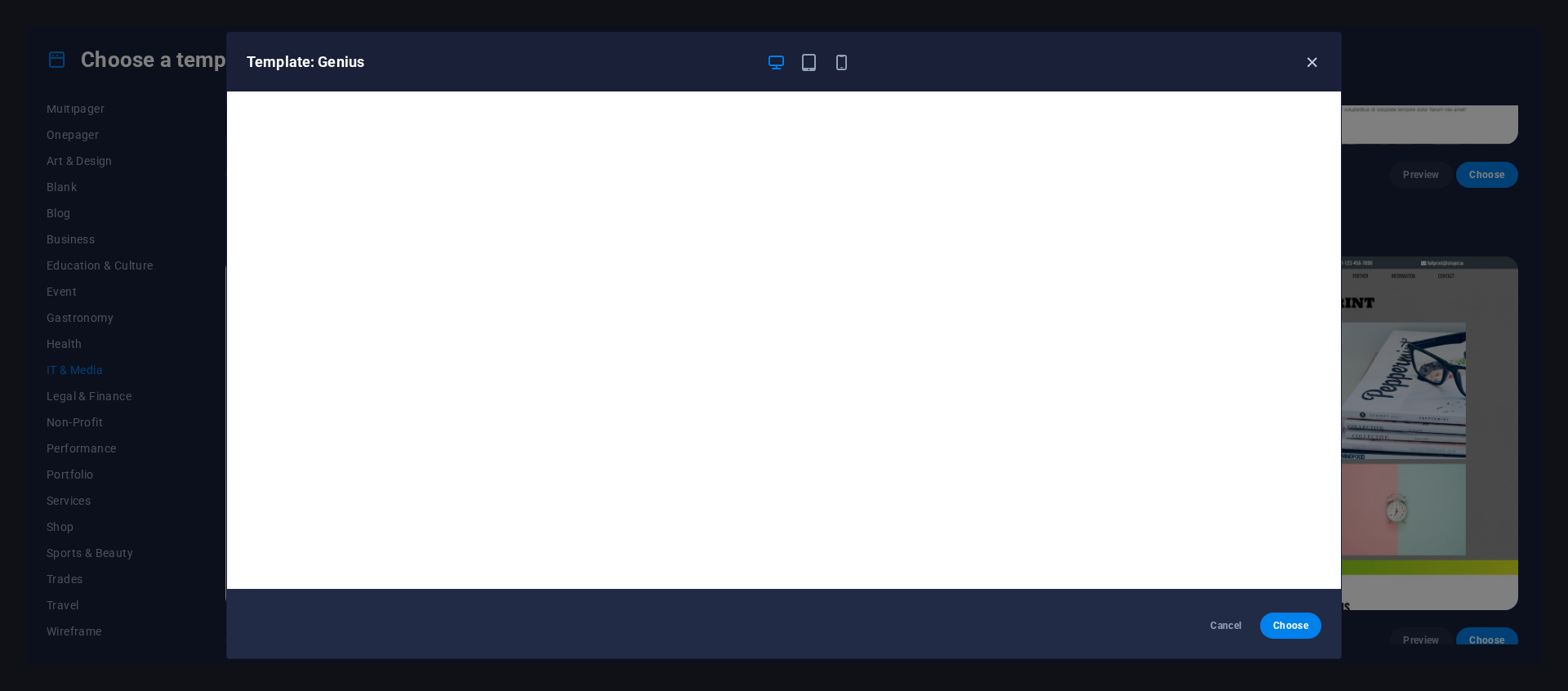
click at [1316, 67] on icon "button" at bounding box center [1312, 62] width 19 height 19
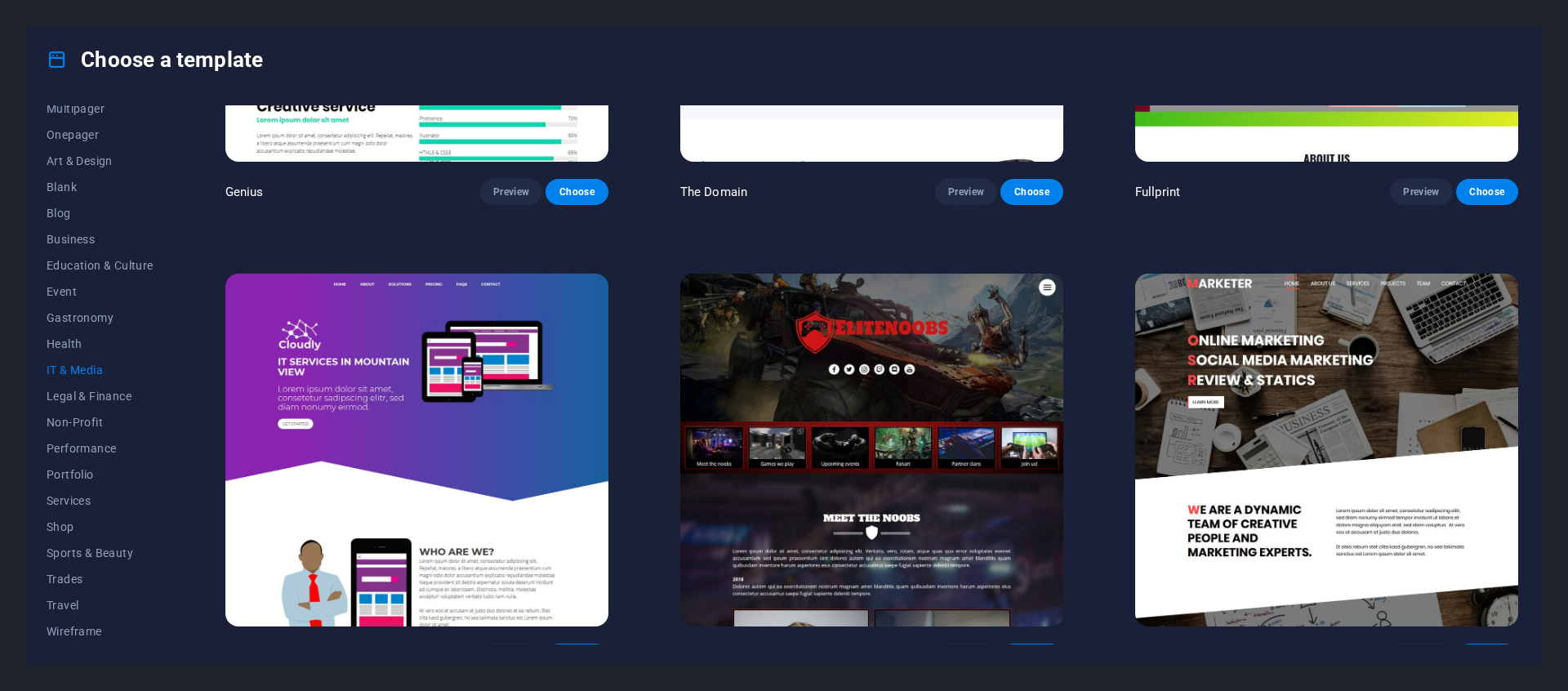
scroll to position [1248, 0]
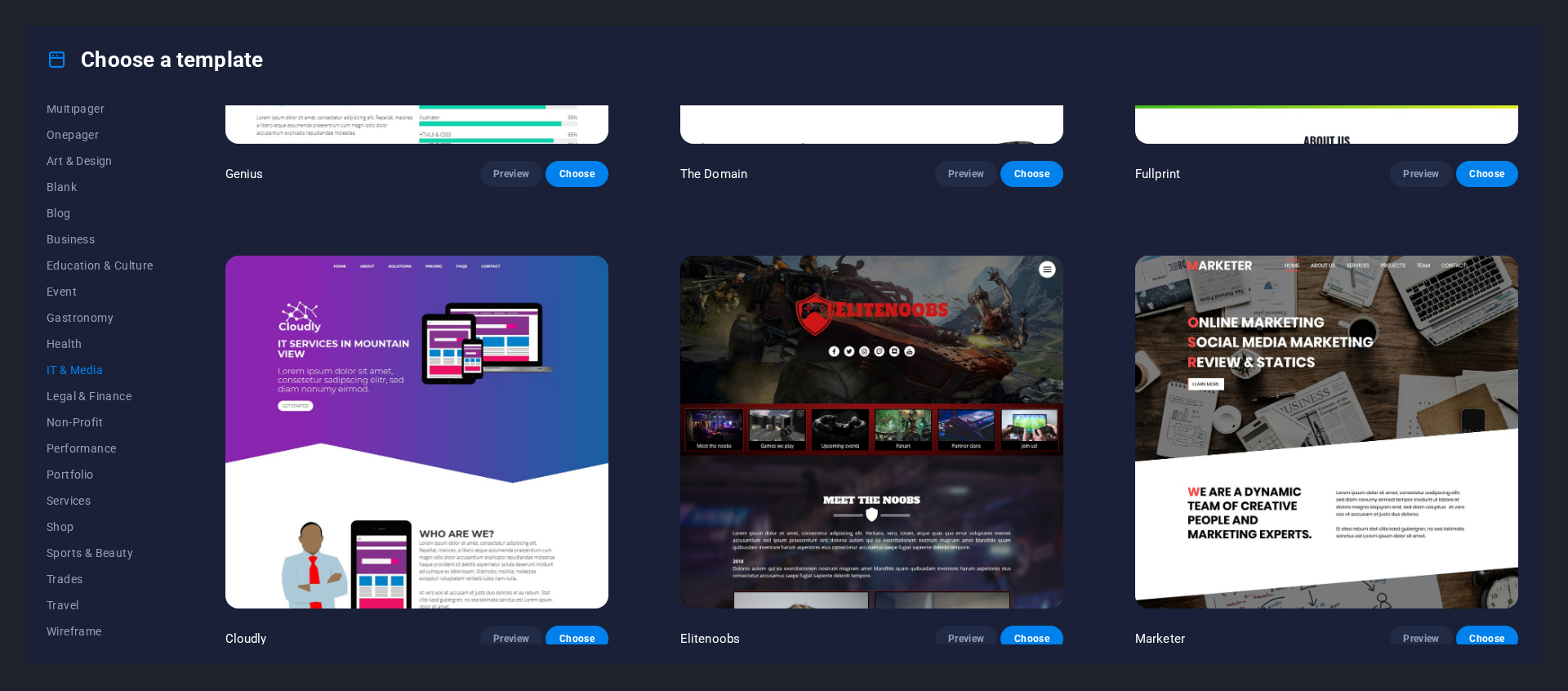
click at [1241, 352] on img at bounding box center [1326, 432] width 383 height 353
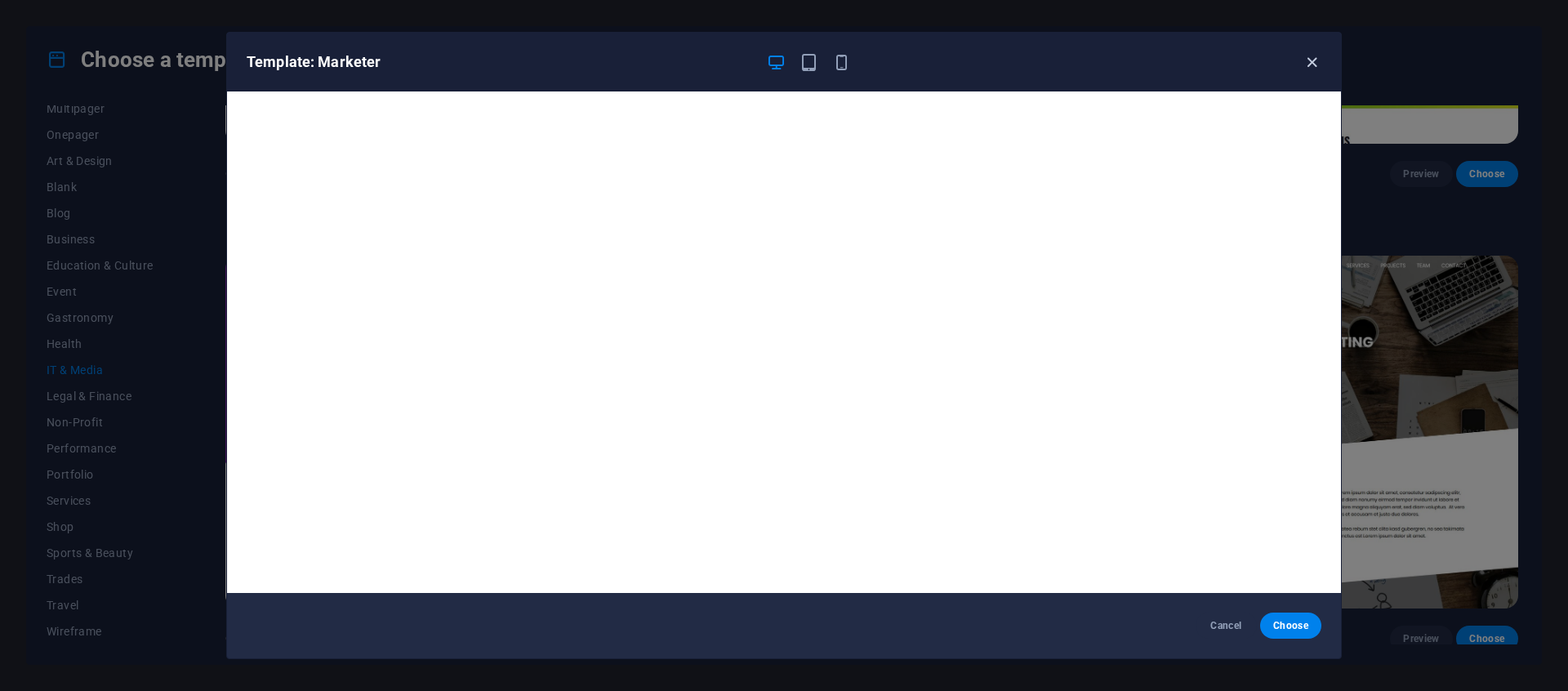
click at [1309, 69] on icon "button" at bounding box center [1312, 62] width 19 height 19
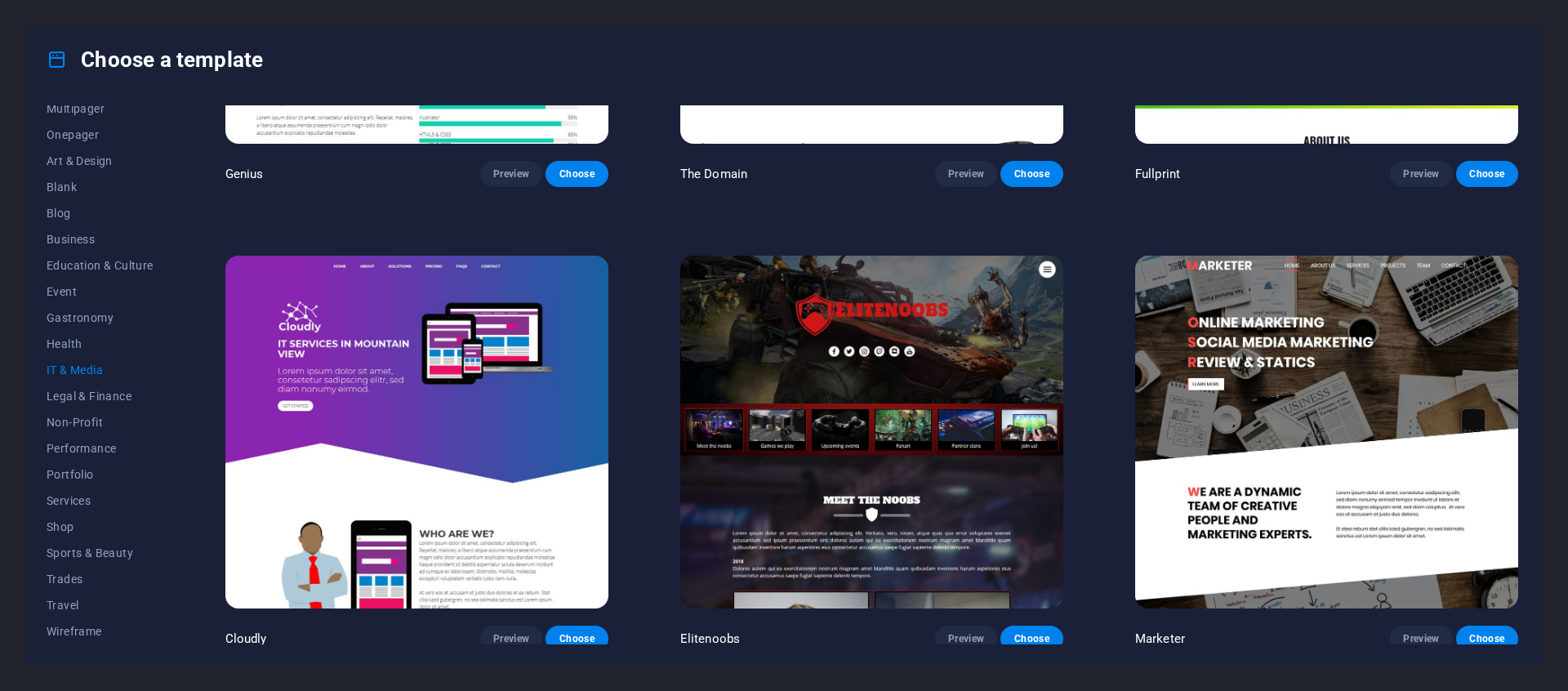
scroll to position [851, 0]
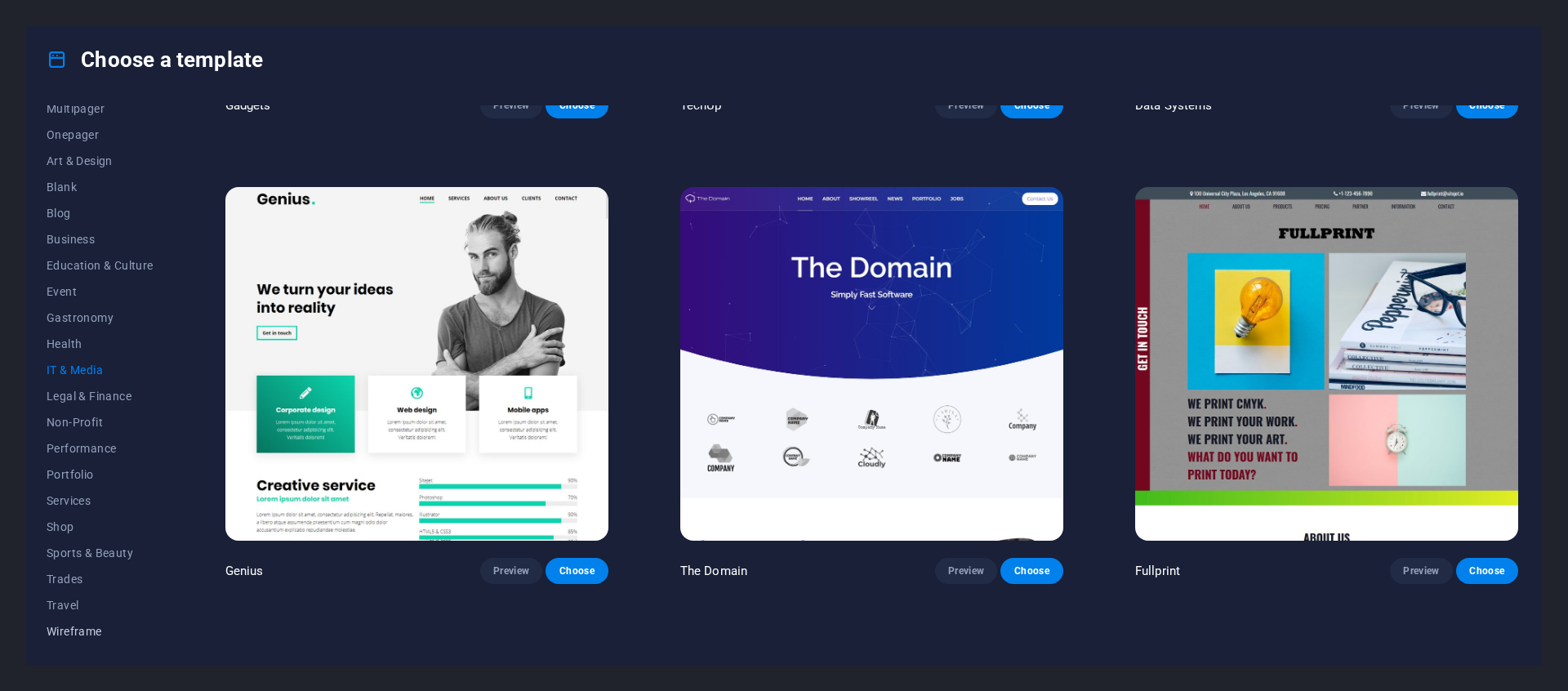
click at [86, 635] on span "Wireframe" at bounding box center [100, 632] width 107 height 13
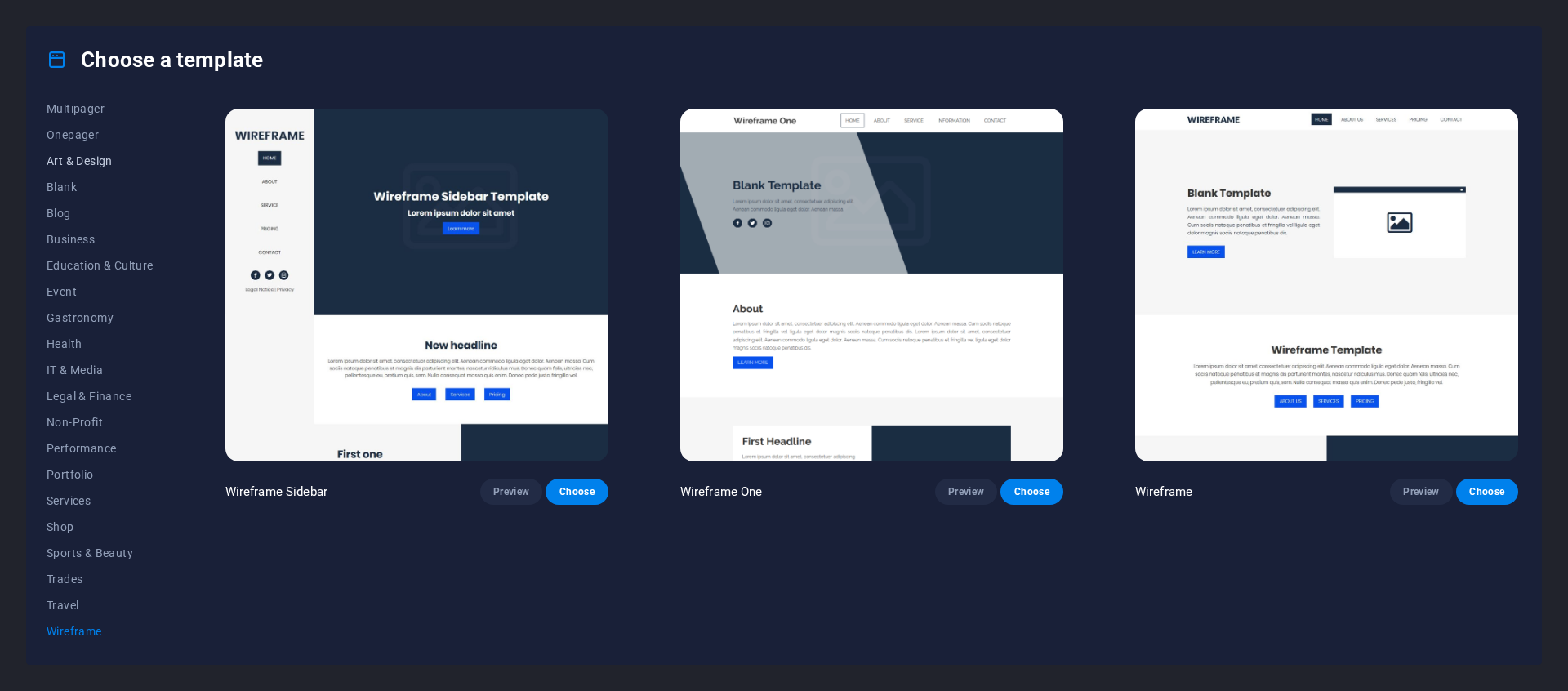
click at [88, 161] on span "Art & Design" at bounding box center [100, 161] width 107 height 13
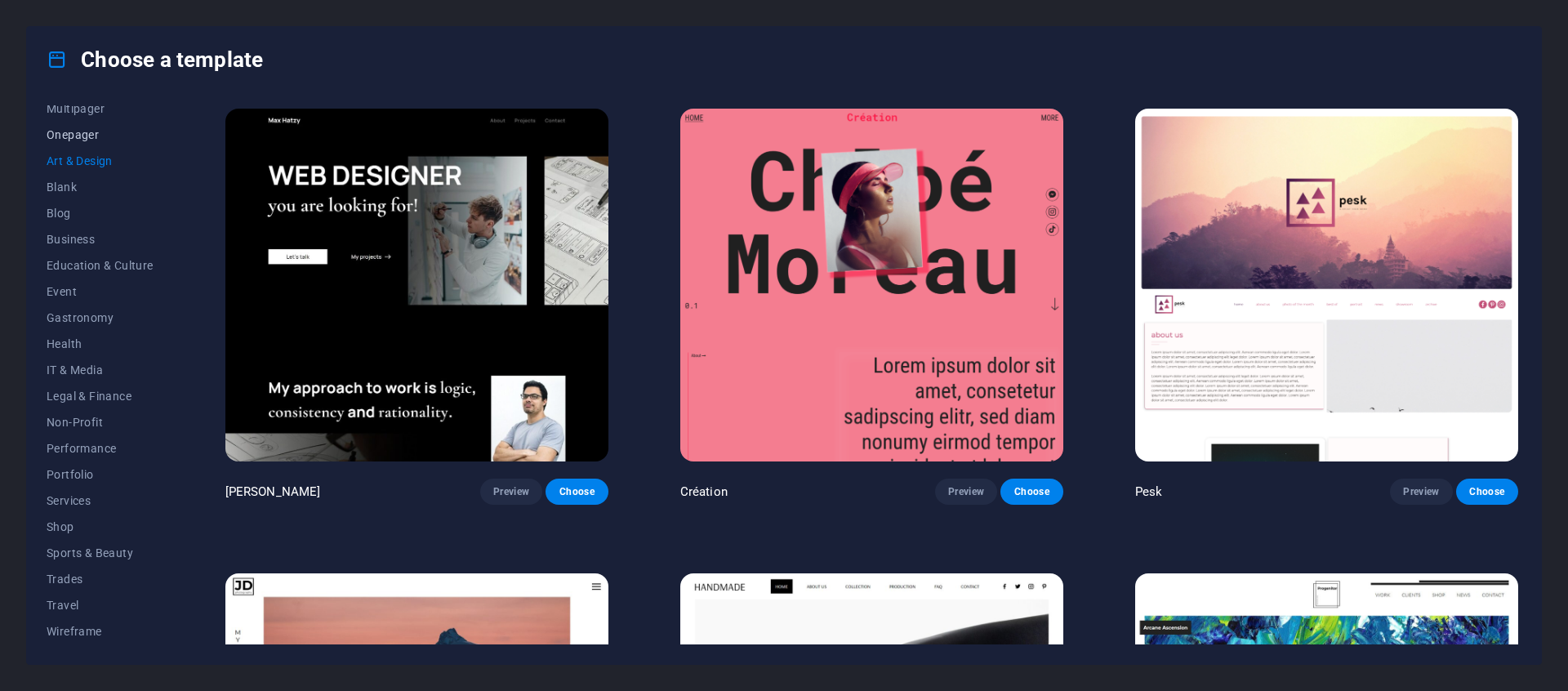
click at [66, 135] on span "Onepager" at bounding box center [100, 135] width 107 height 13
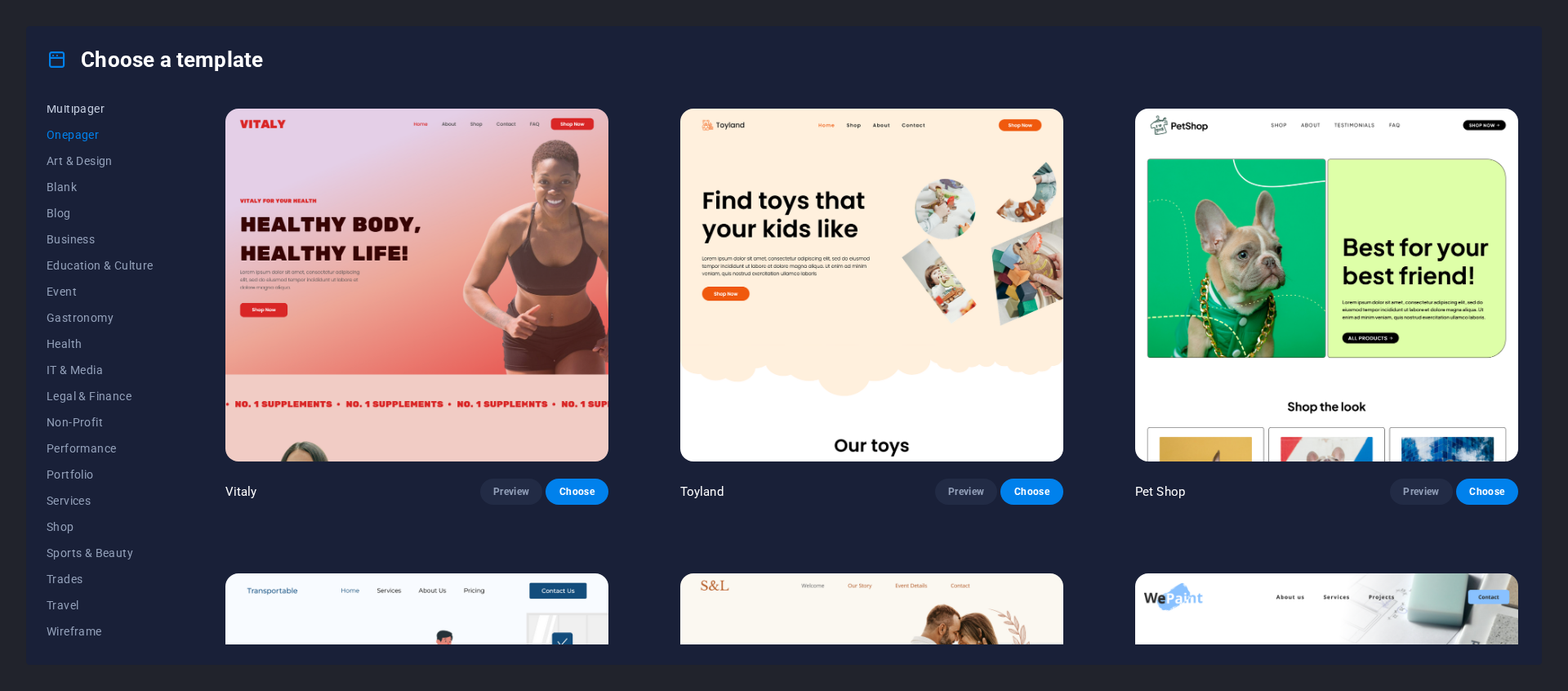
click at [74, 114] on span "Multipager" at bounding box center [100, 109] width 107 height 13
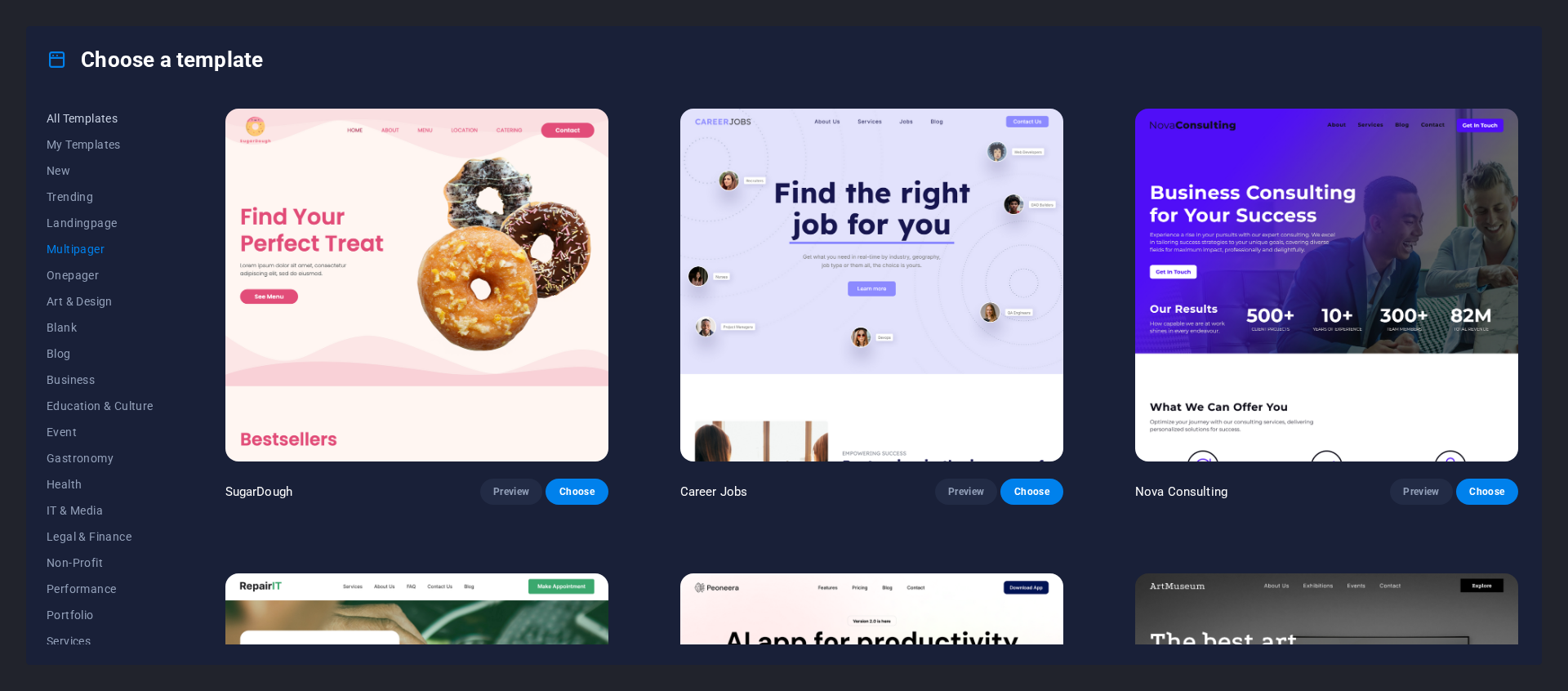
click at [83, 114] on span "All Templates" at bounding box center [100, 119] width 107 height 13
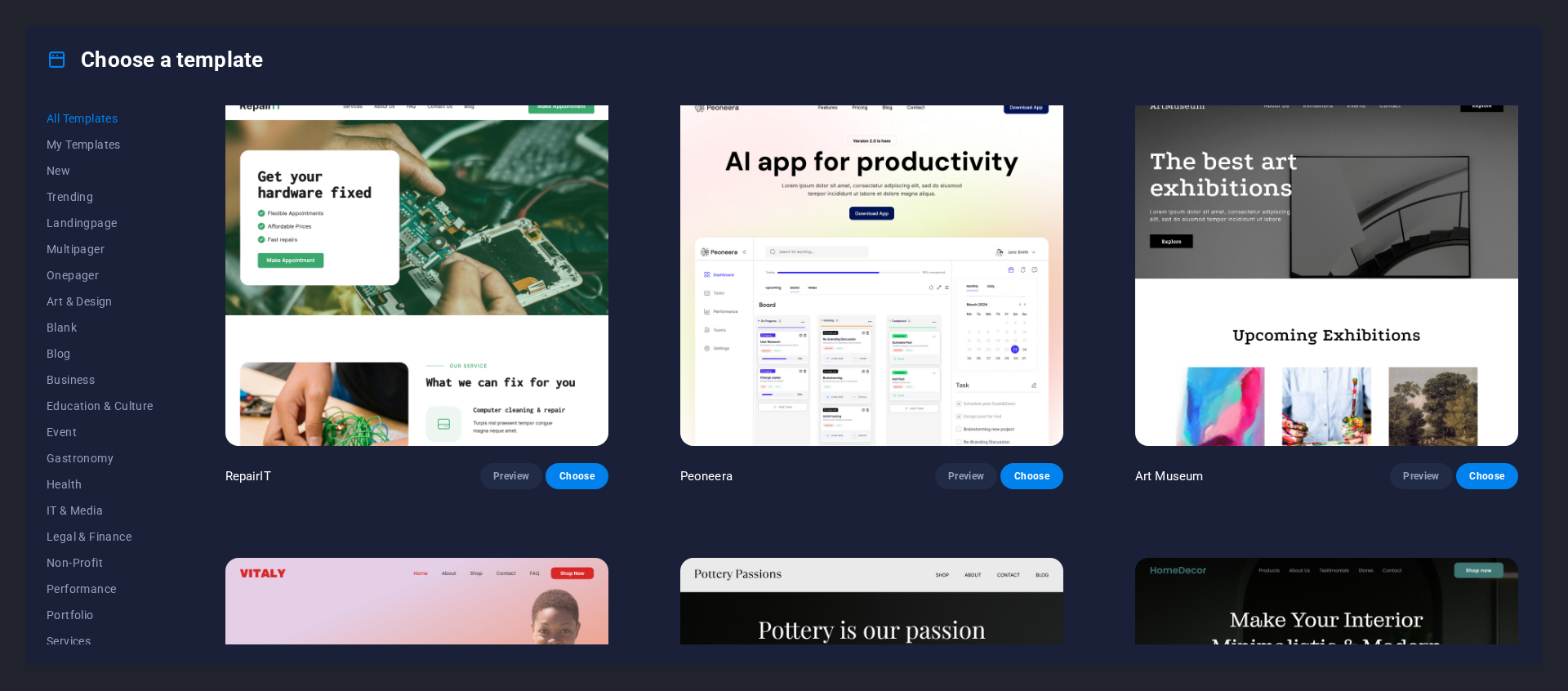
scroll to position [495, 0]
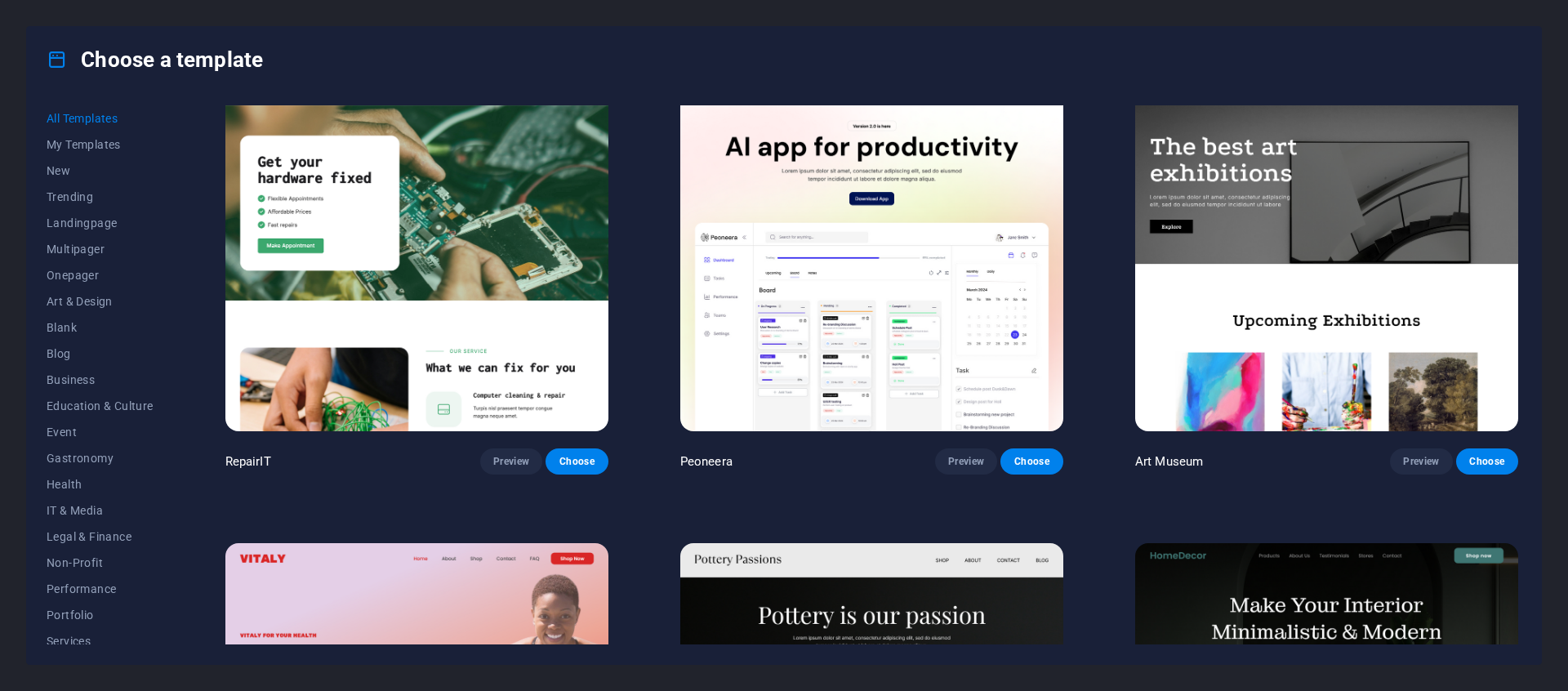
click at [1218, 281] on img at bounding box center [1326, 254] width 383 height 353
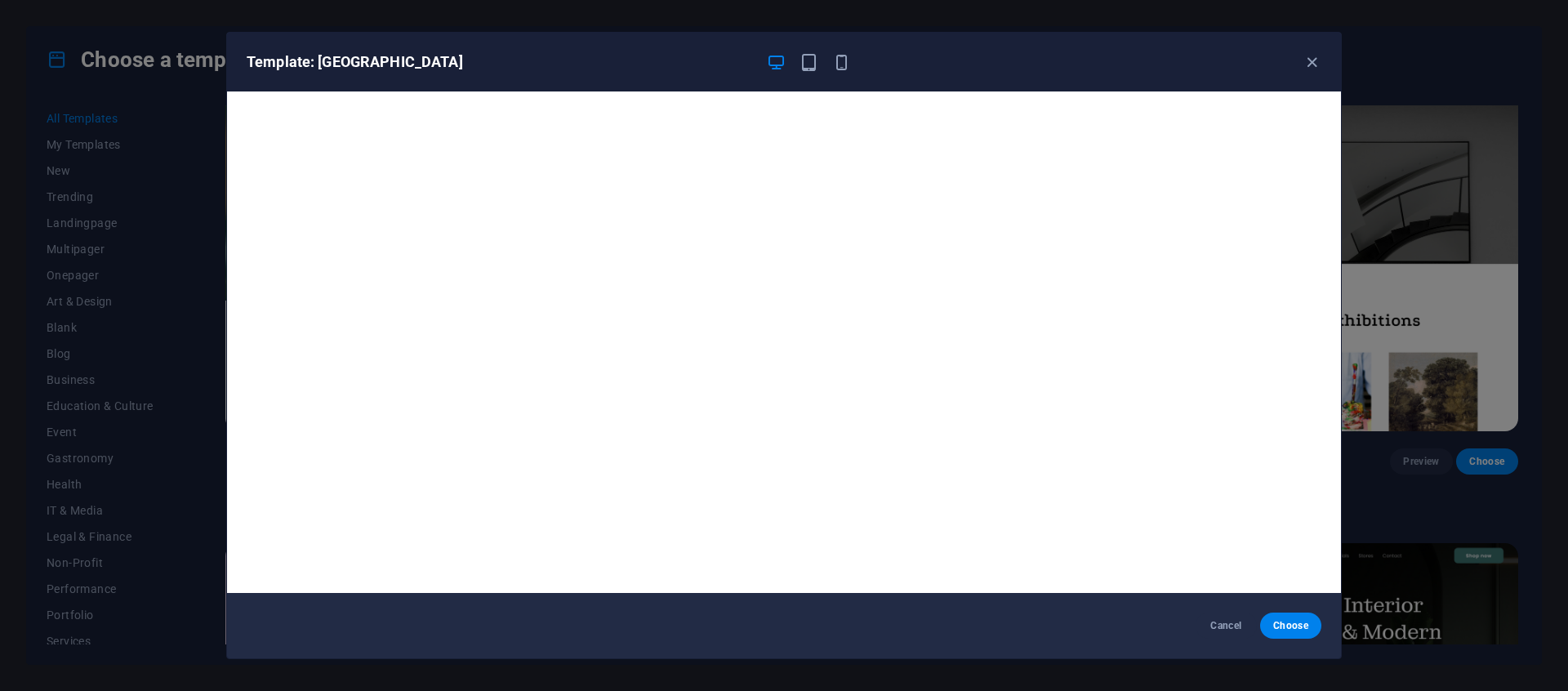
scroll to position [4, 0]
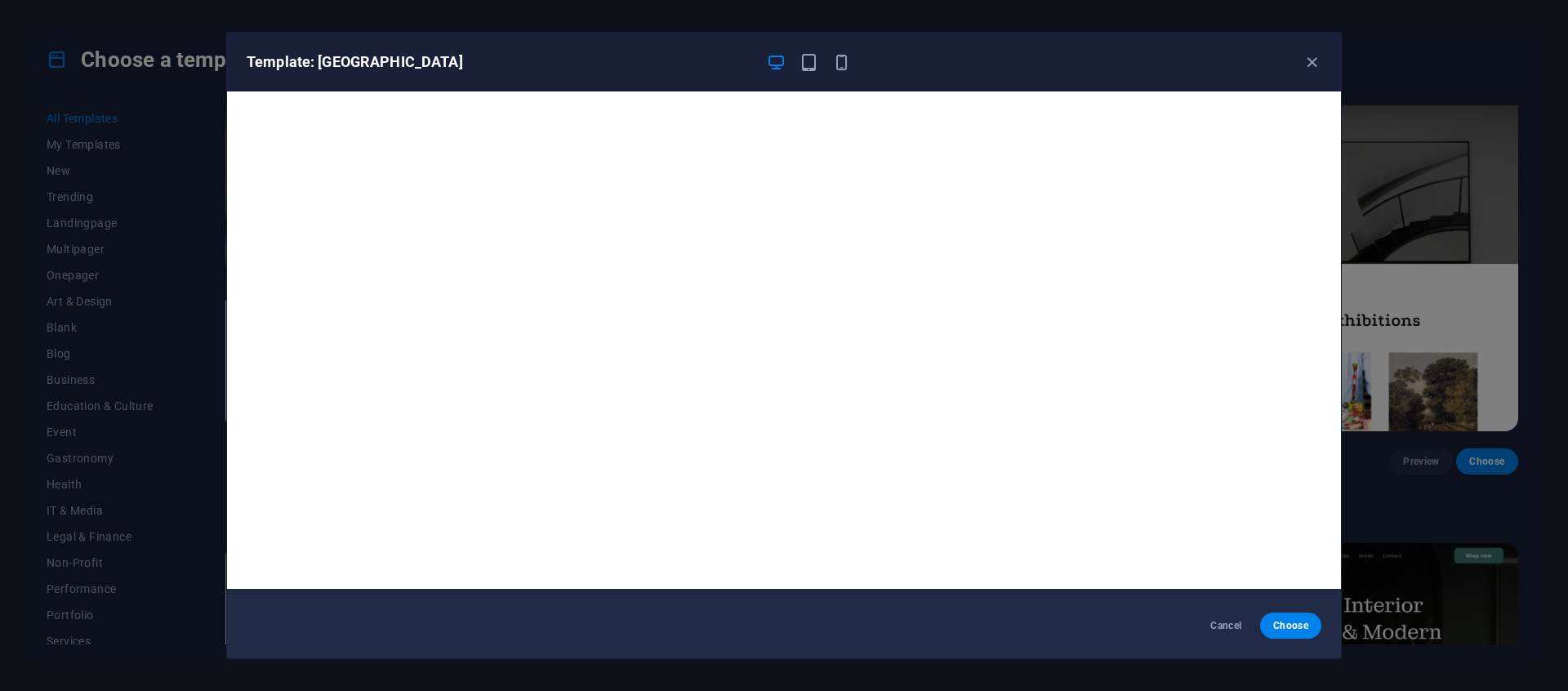
click at [1313, 72] on div "Template: [GEOGRAPHIC_DATA]" at bounding box center [784, 62] width 1114 height 58
click at [1312, 62] on icon "button" at bounding box center [1312, 62] width 19 height 19
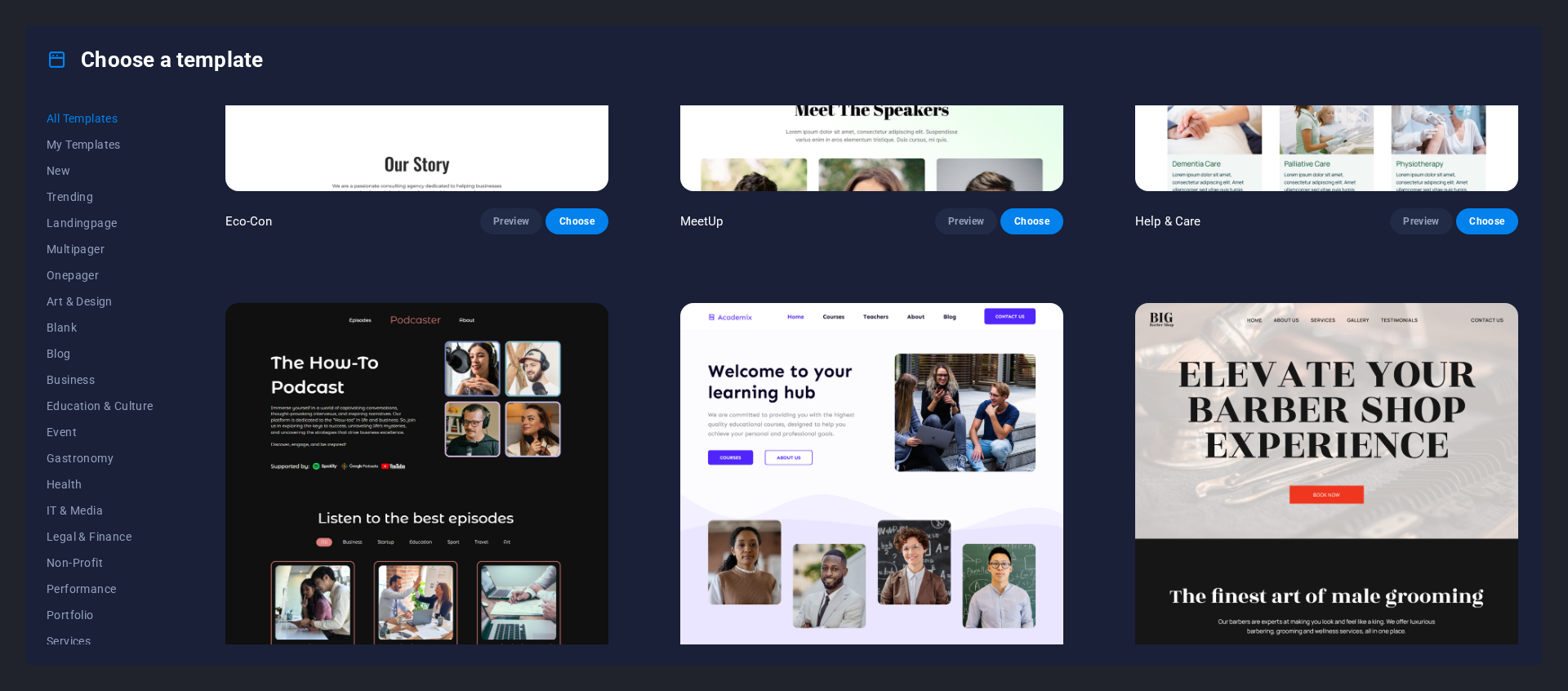
scroll to position [2193, 0]
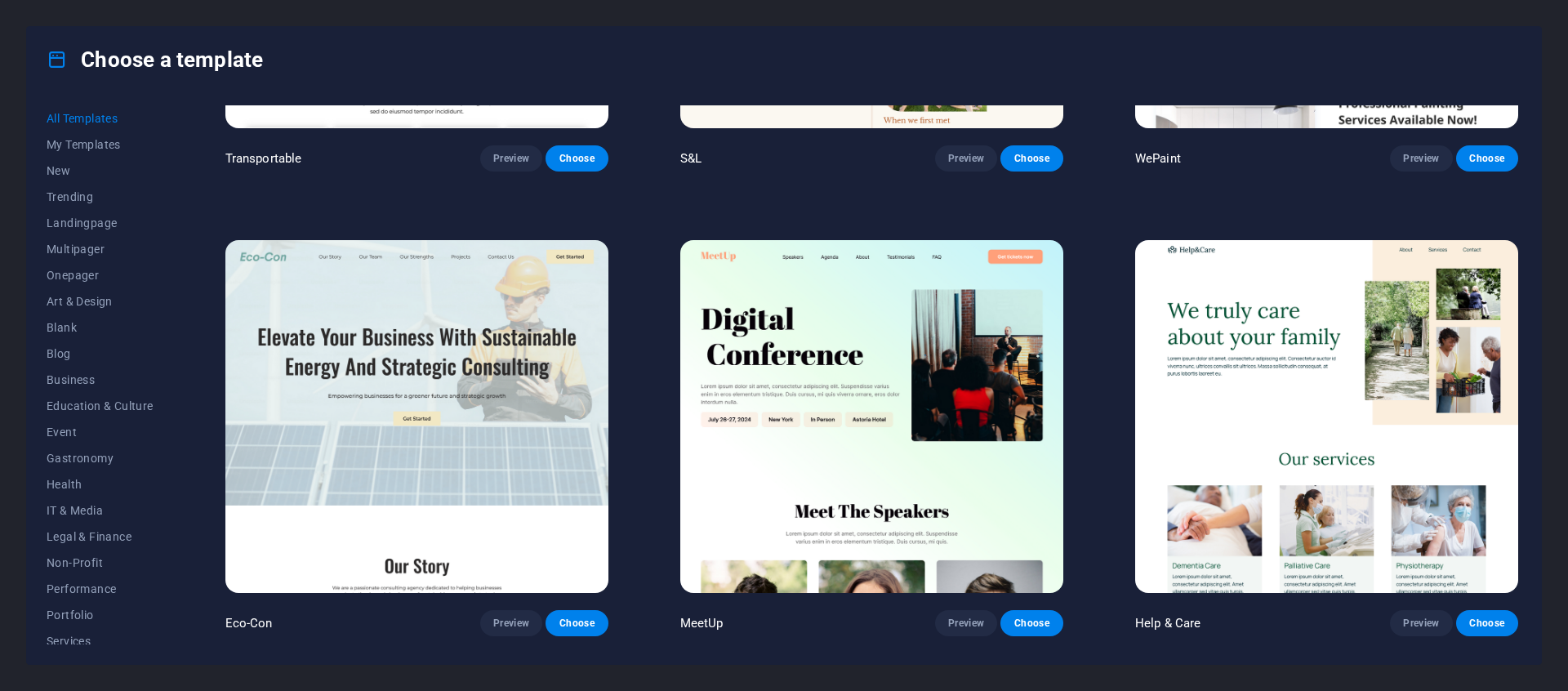
click at [810, 384] on img at bounding box center [871, 417] width 383 height 353
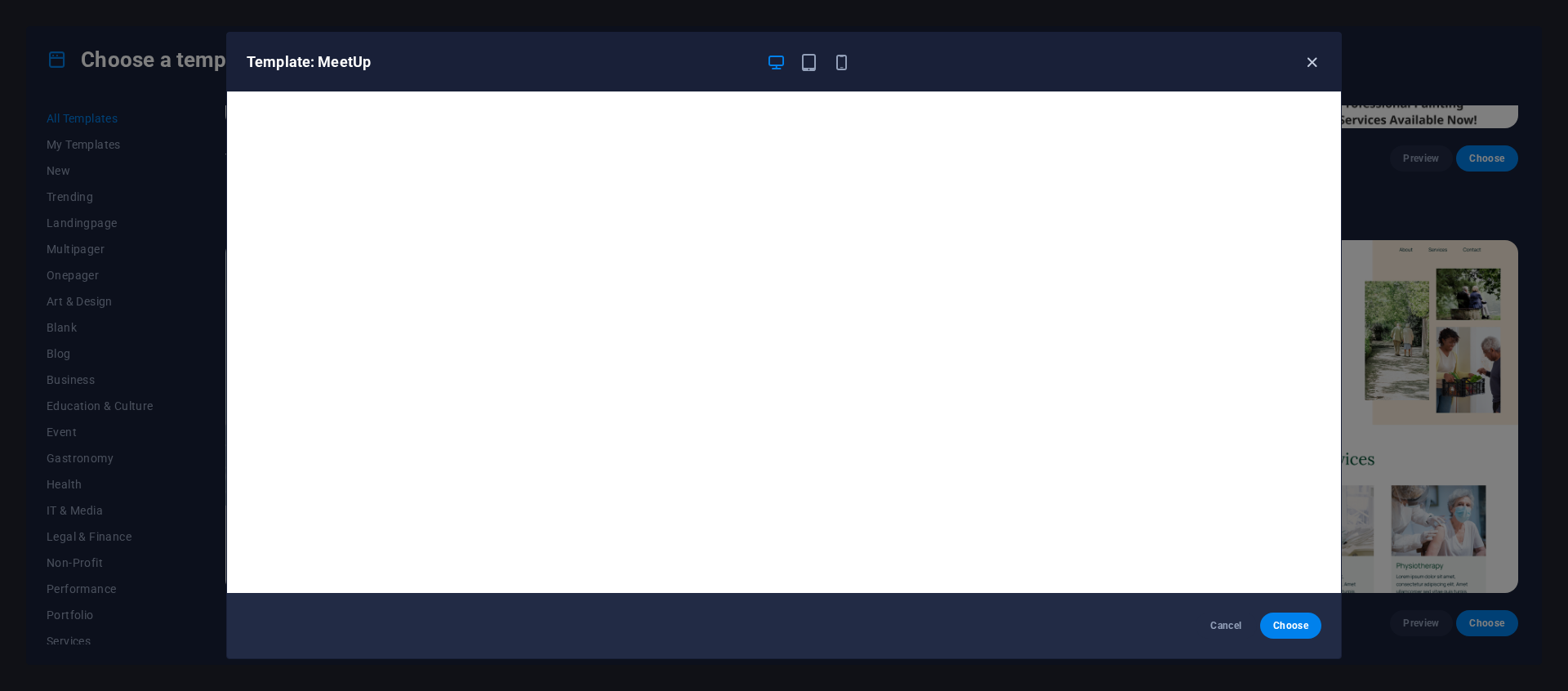
click at [1315, 60] on icon "button" at bounding box center [1312, 62] width 19 height 19
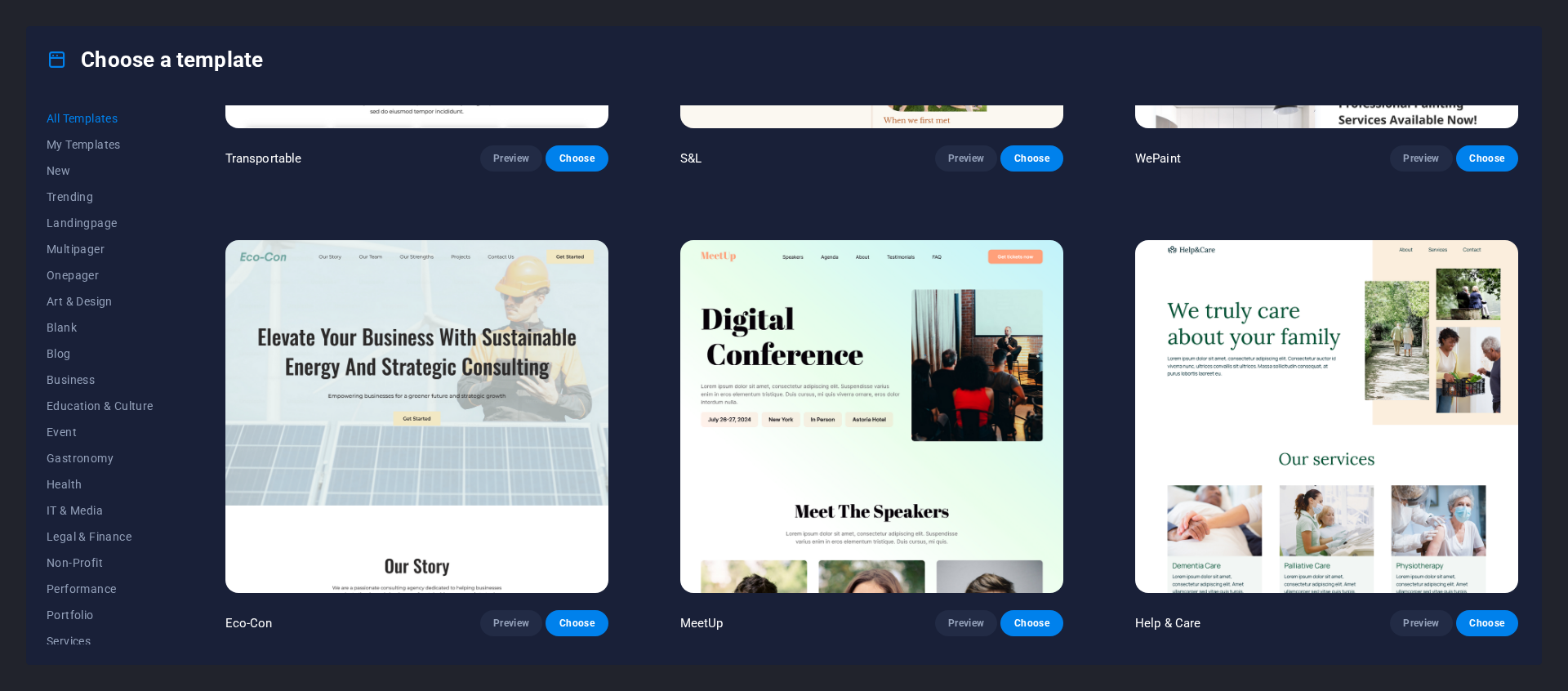
click at [1323, 374] on img at bounding box center [1326, 417] width 383 height 353
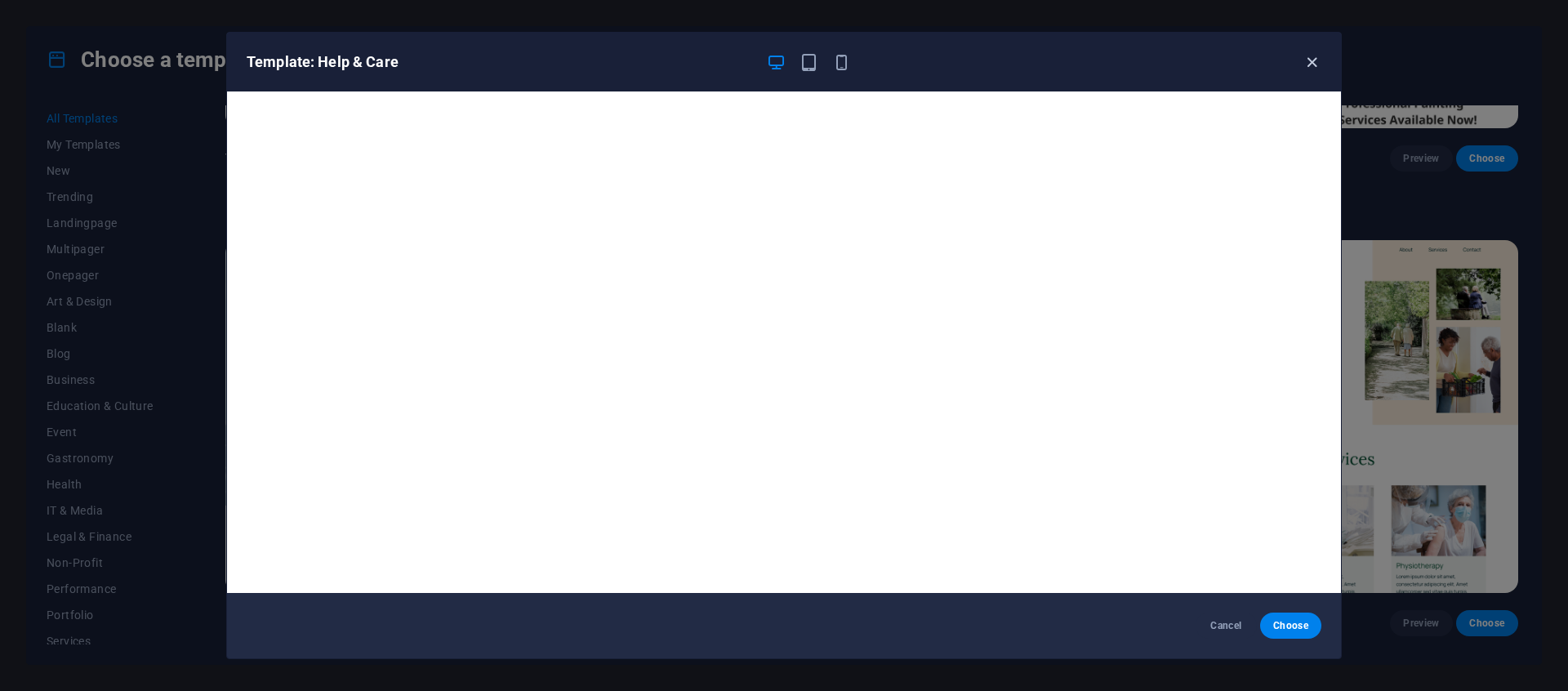
click at [1314, 60] on icon "button" at bounding box center [1312, 62] width 19 height 19
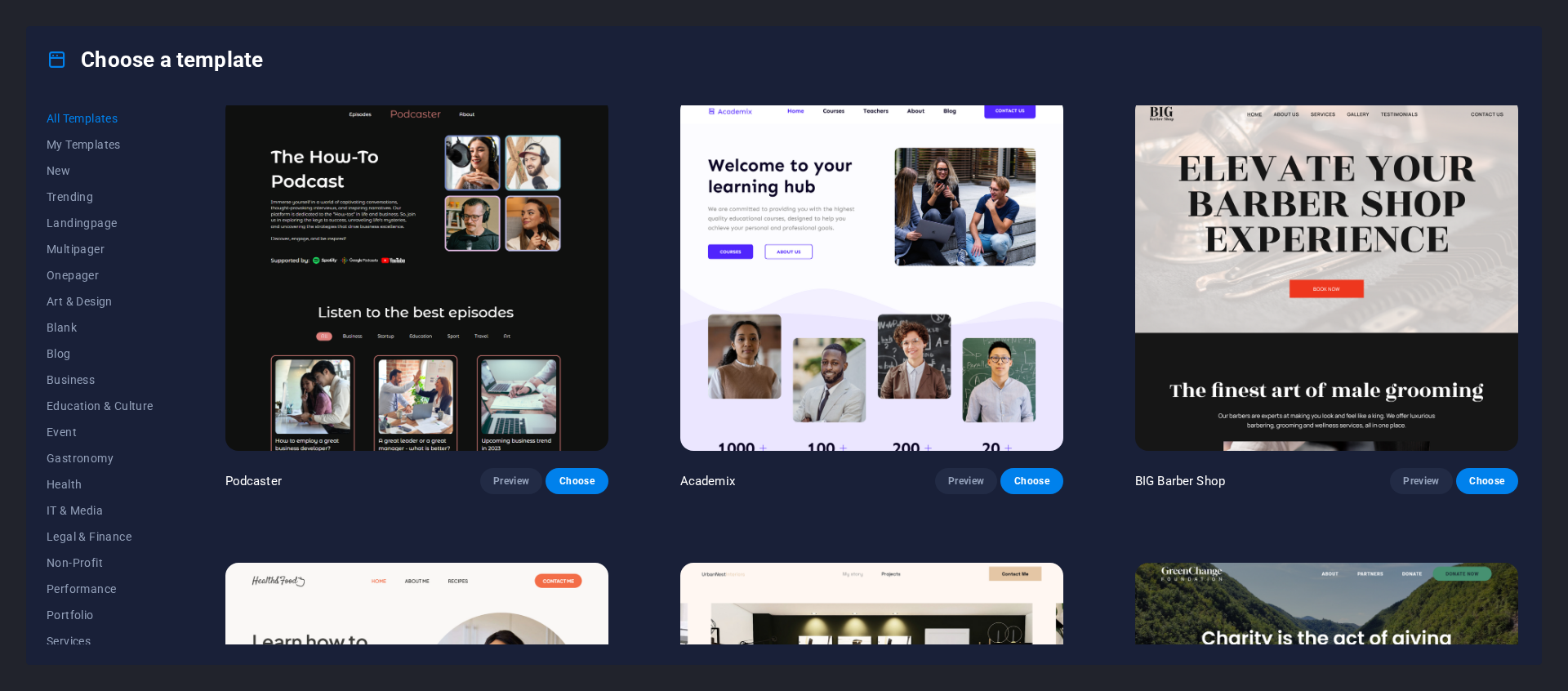
scroll to position [2807, 0]
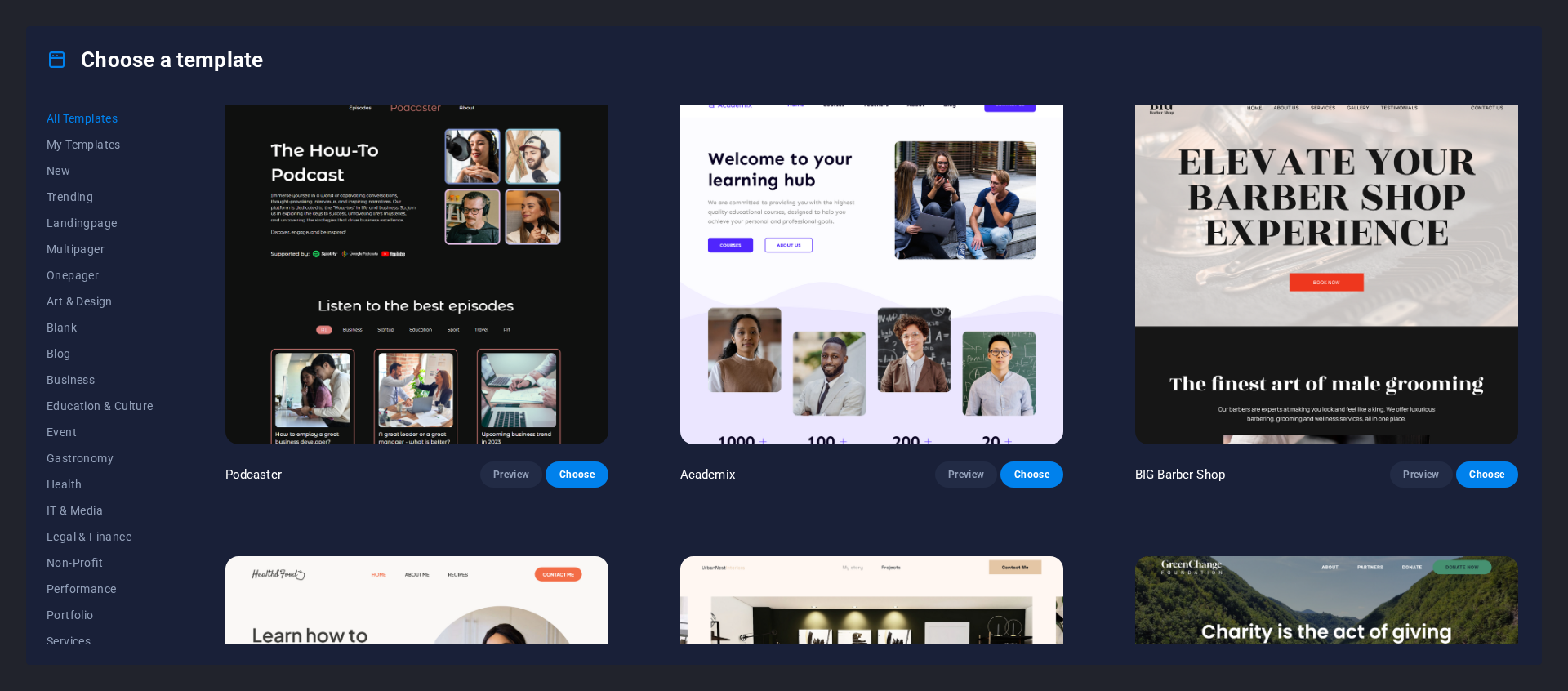
click at [880, 308] on img at bounding box center [871, 267] width 383 height 353
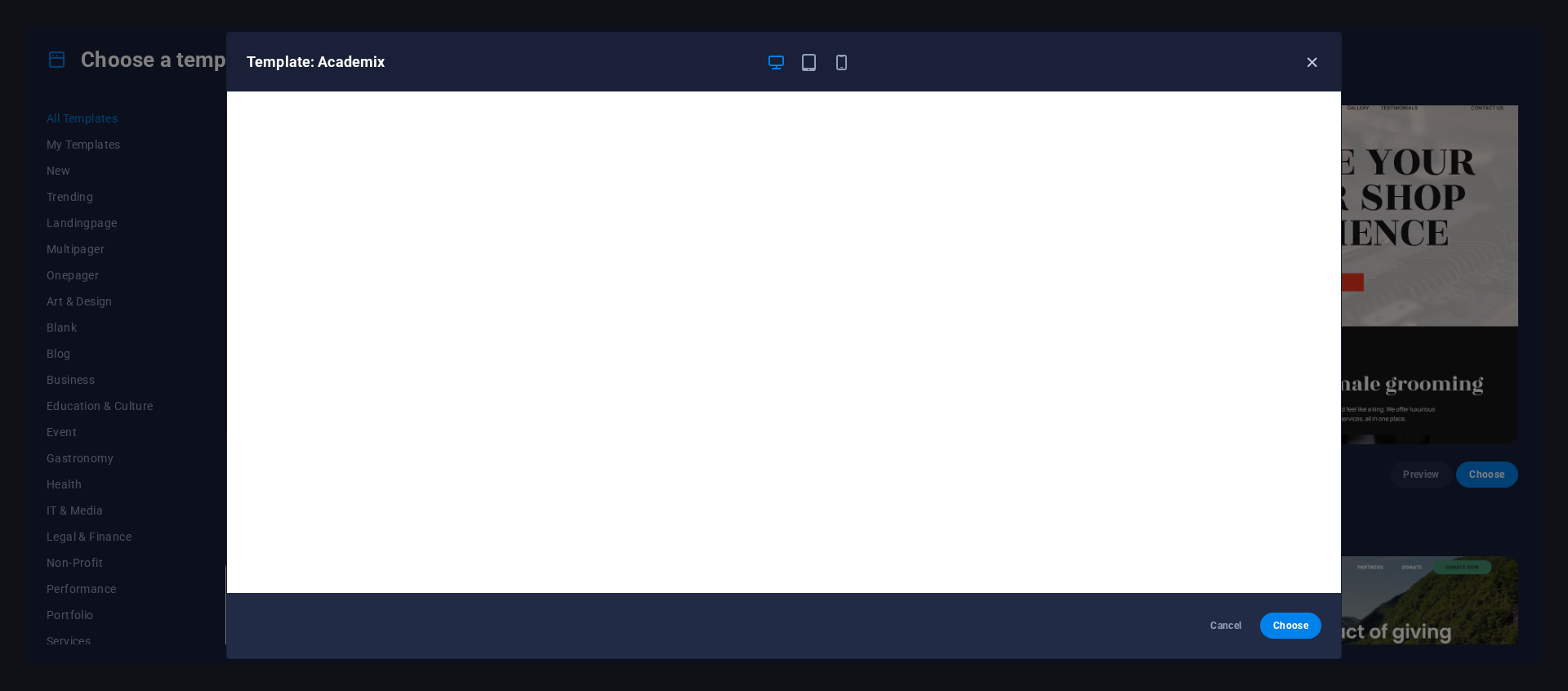
click at [1315, 57] on icon "button" at bounding box center [1312, 62] width 19 height 19
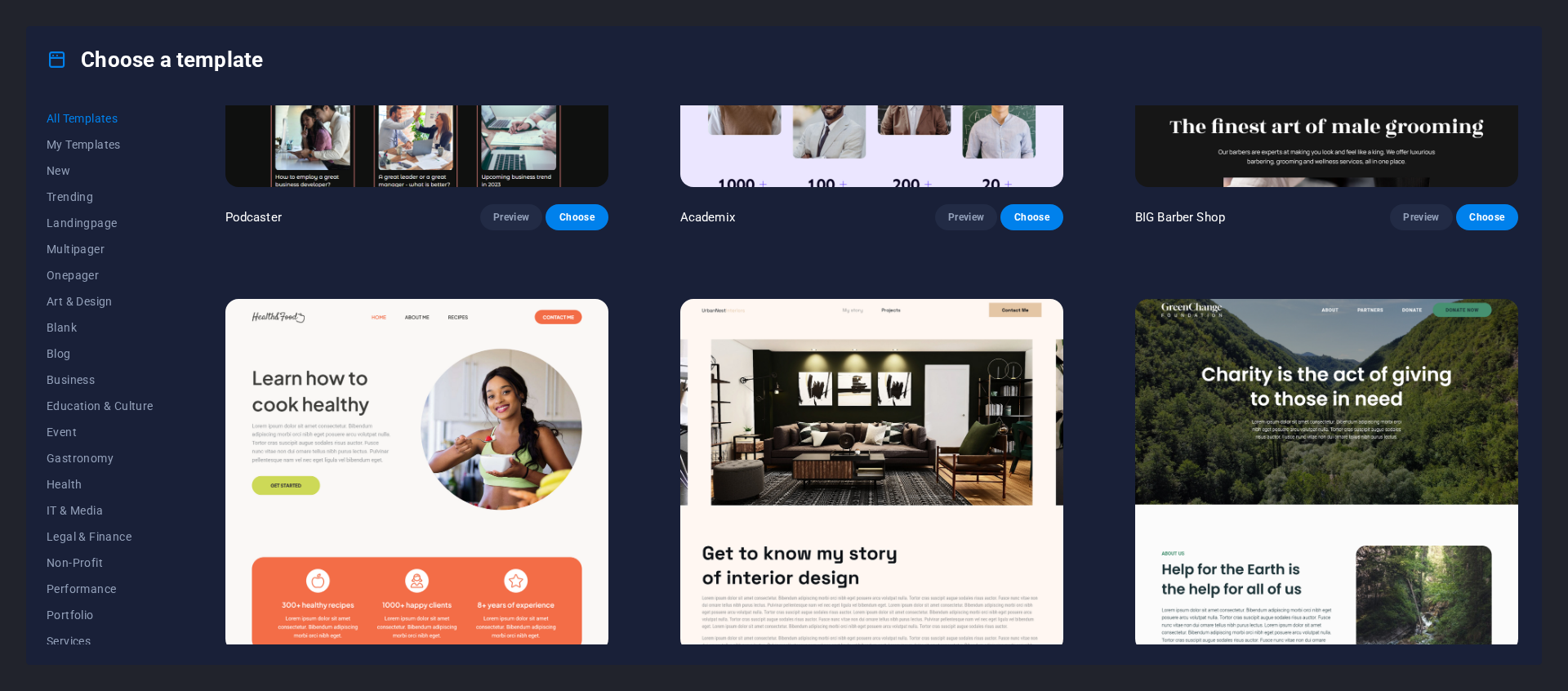
scroll to position [3462, 0]
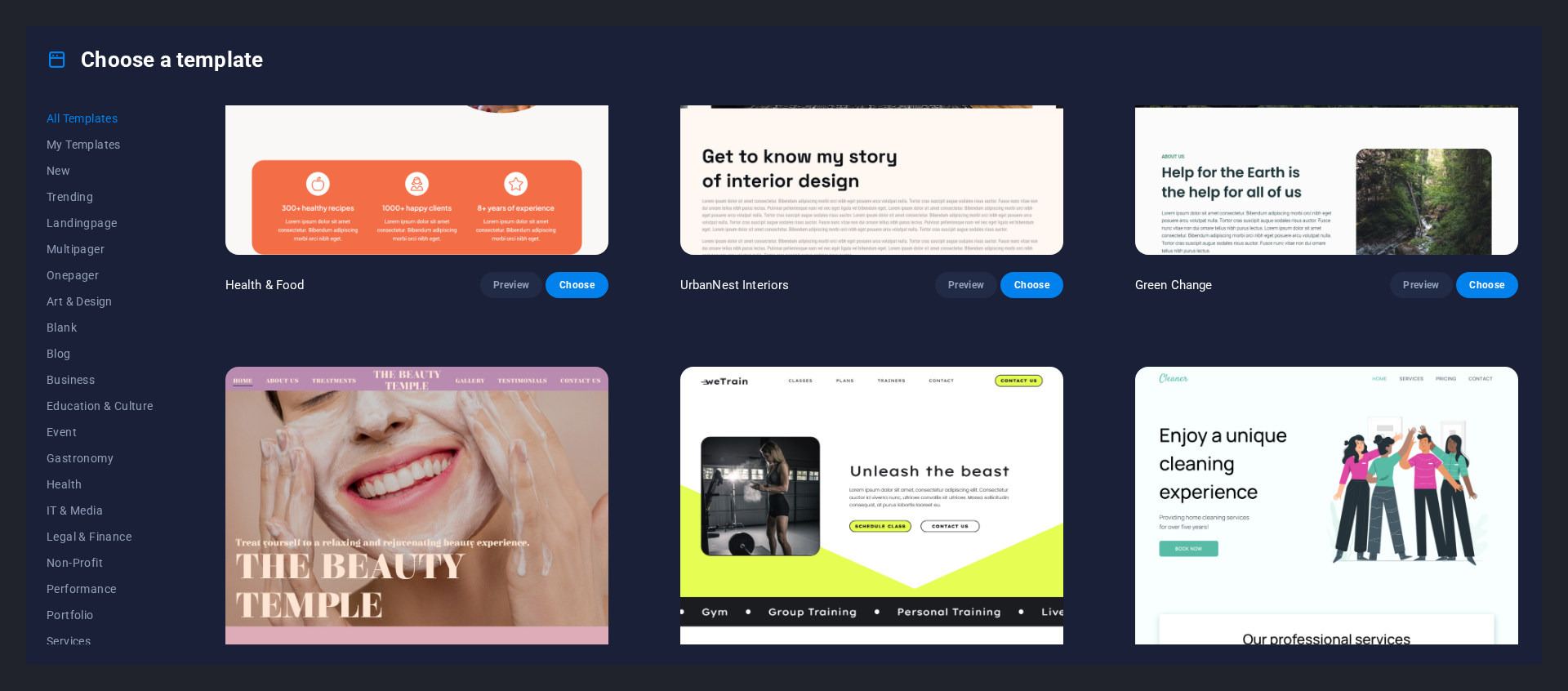
click at [858, 147] on img at bounding box center [871, 78] width 383 height 353
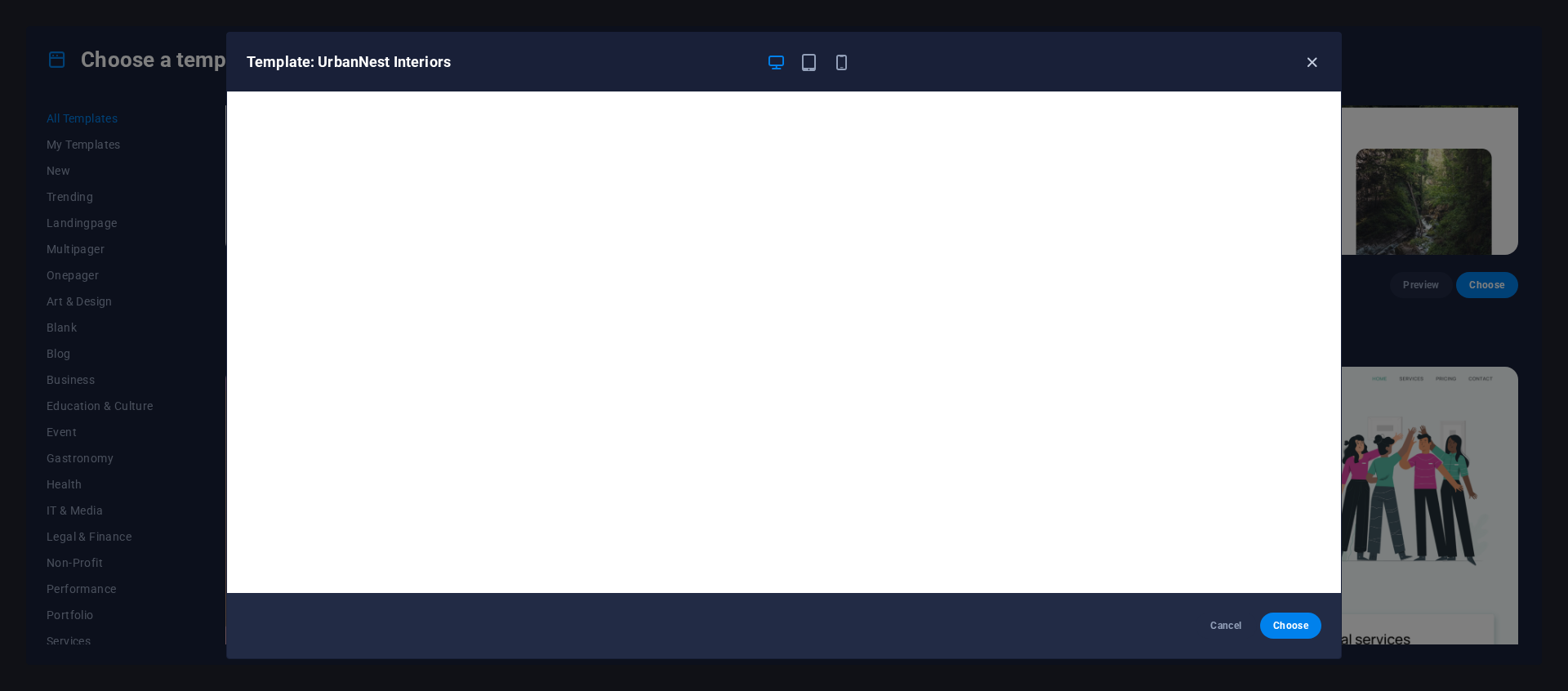
click at [1312, 63] on icon "button" at bounding box center [1312, 62] width 19 height 19
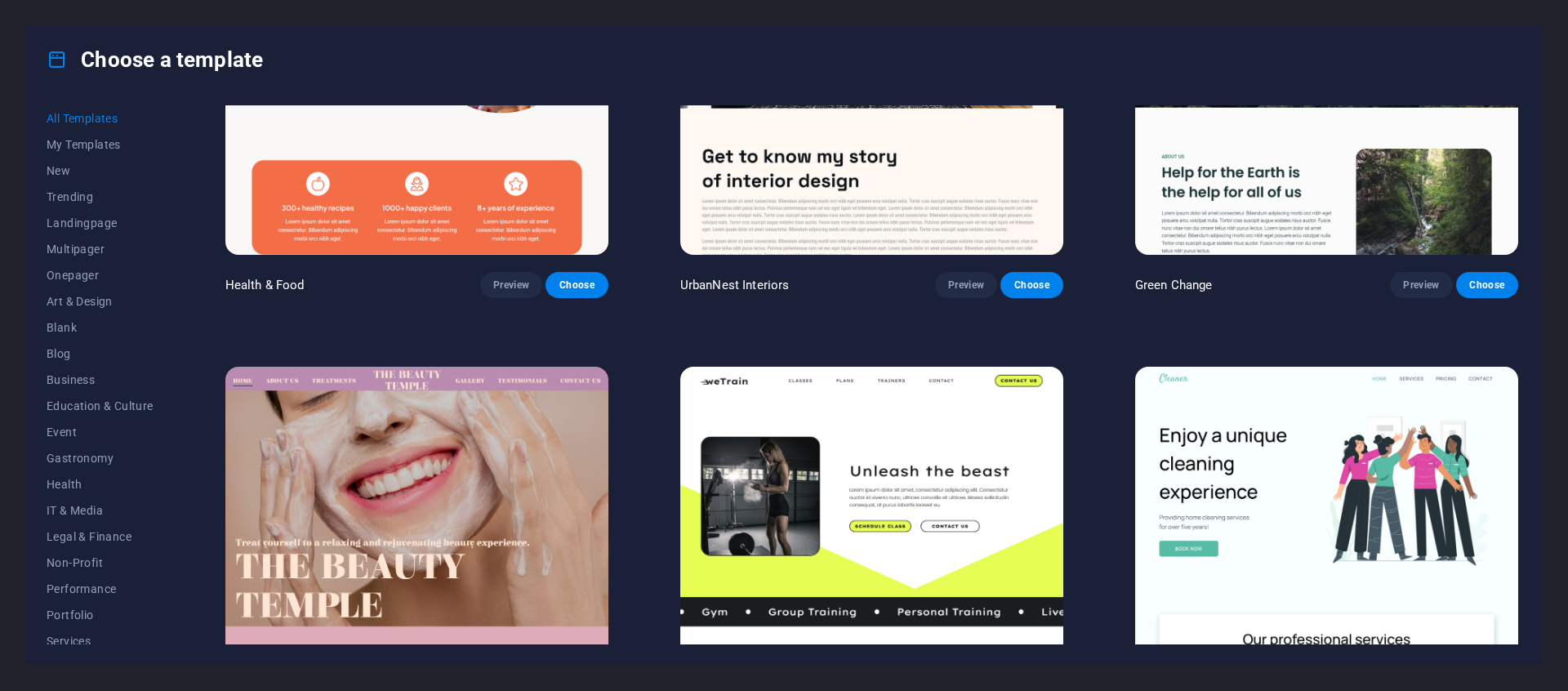
click at [398, 447] on img at bounding box center [417, 543] width 383 height 353
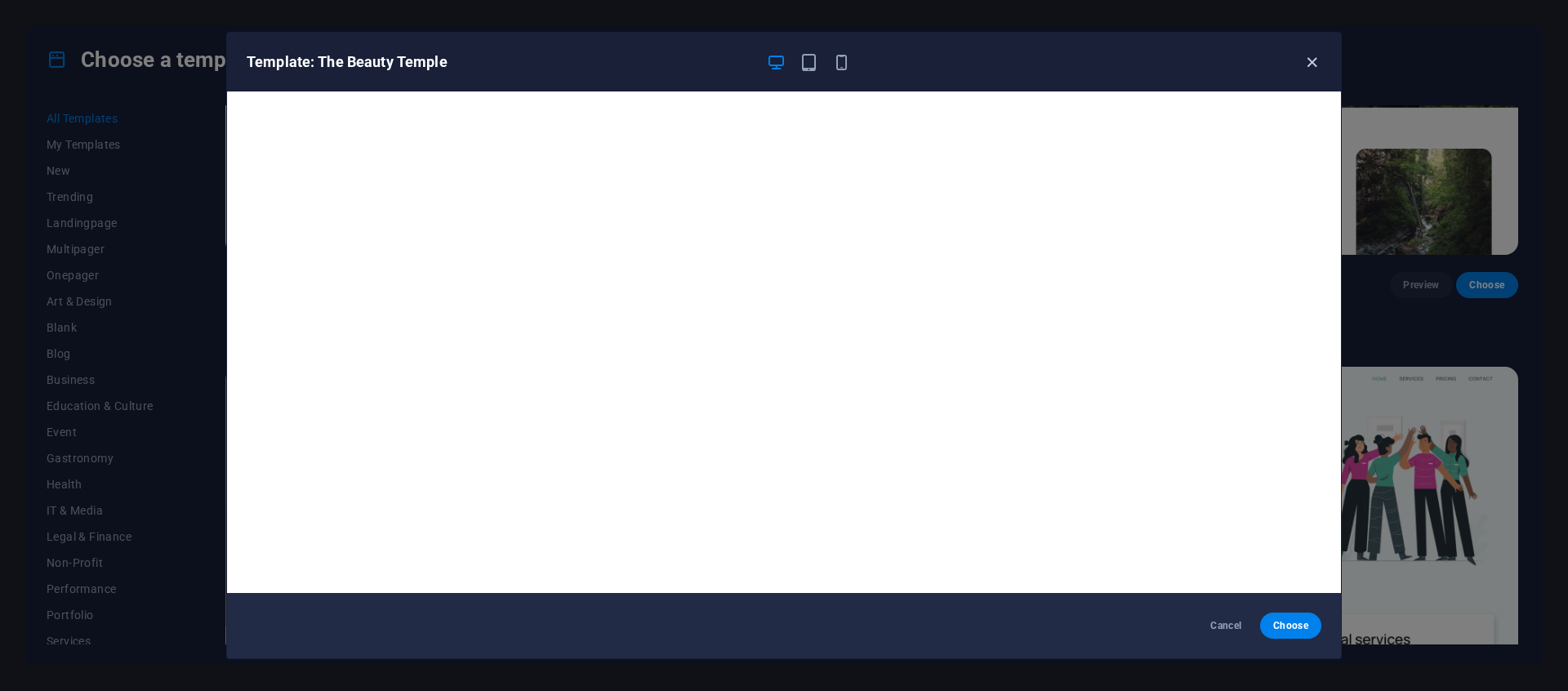
click at [1307, 63] on icon "button" at bounding box center [1312, 62] width 19 height 19
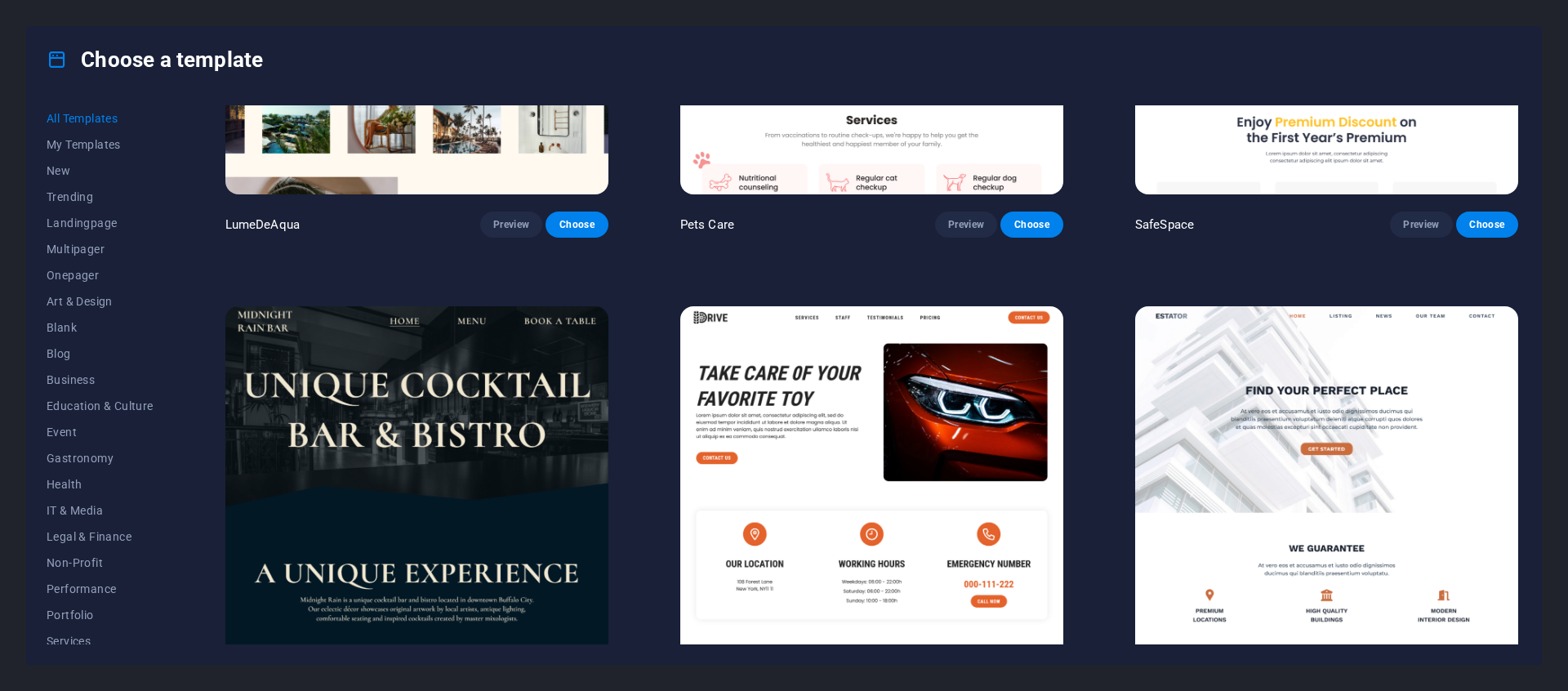
scroll to position [4947, 0]
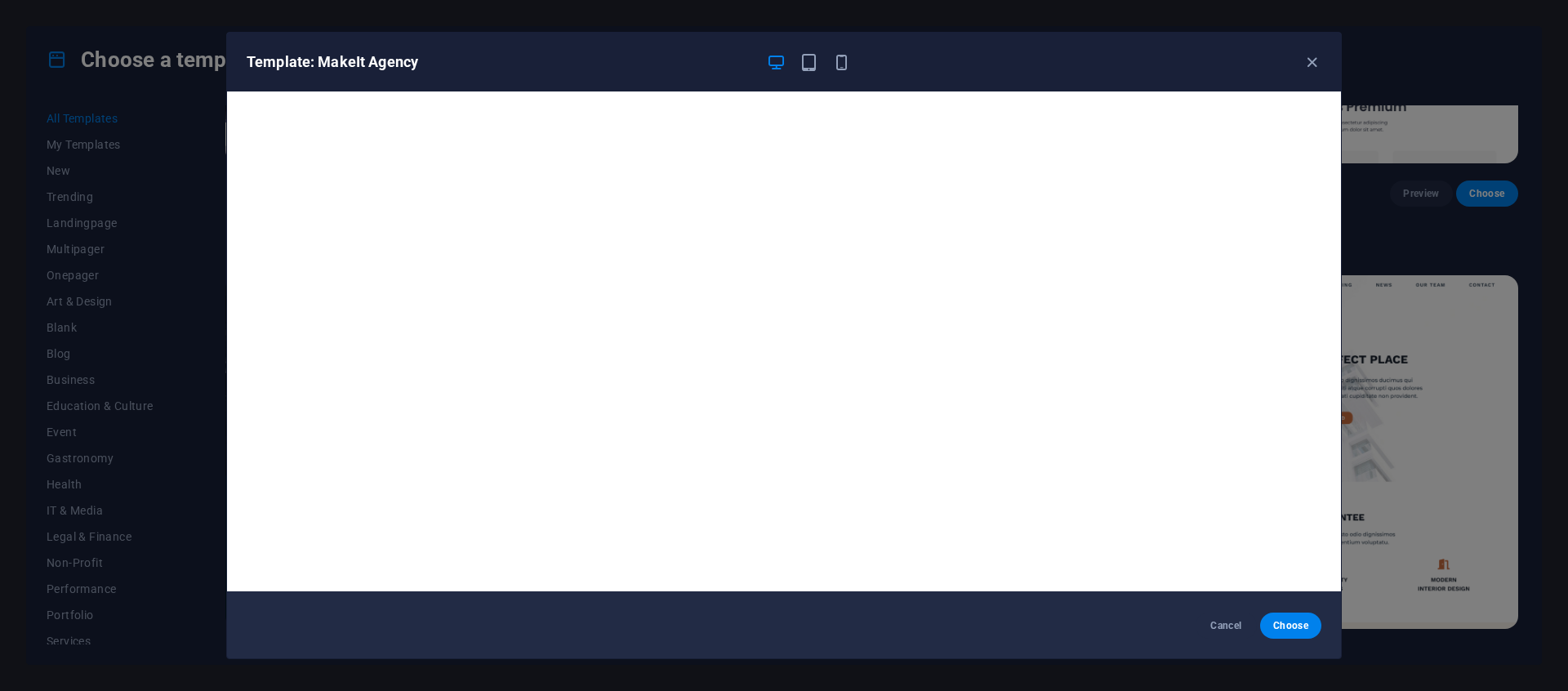
scroll to position [0, 0]
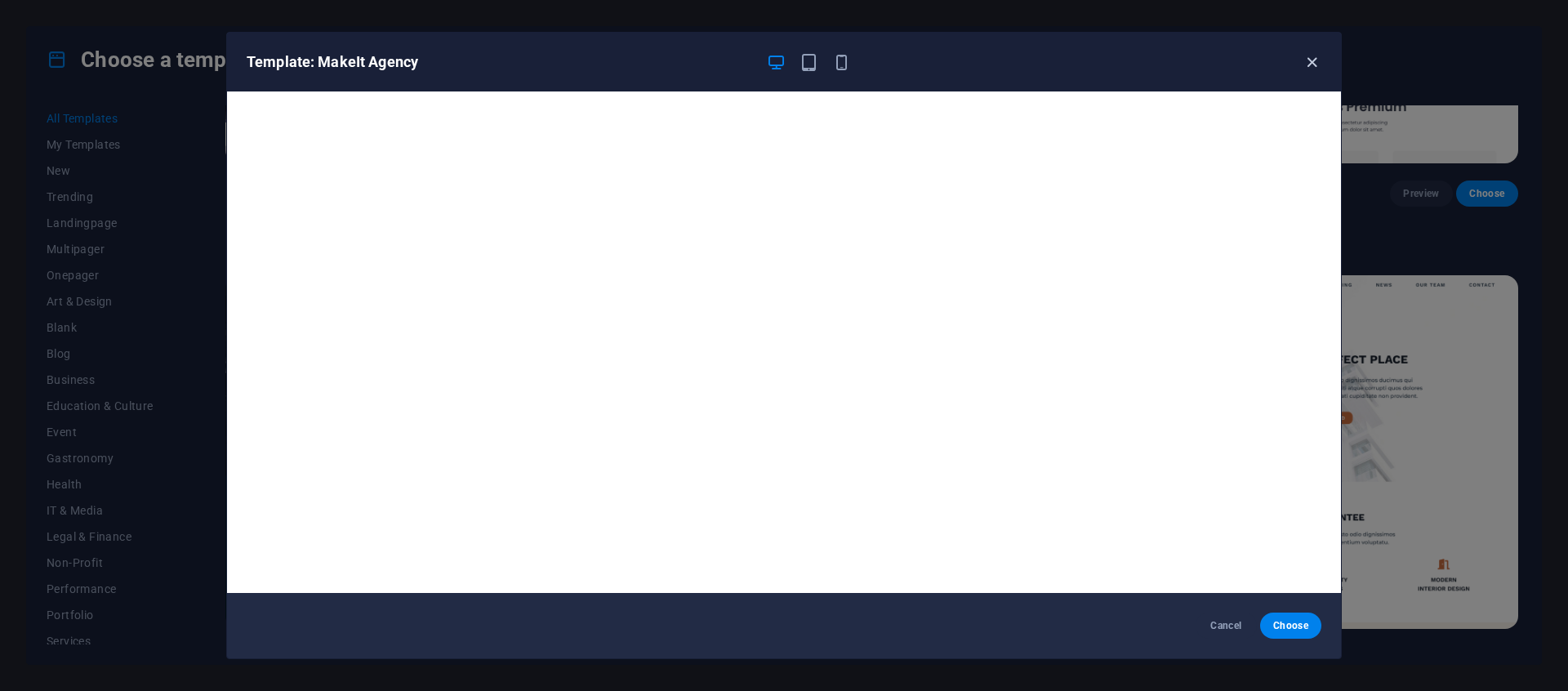
click at [1313, 67] on icon "button" at bounding box center [1312, 62] width 19 height 19
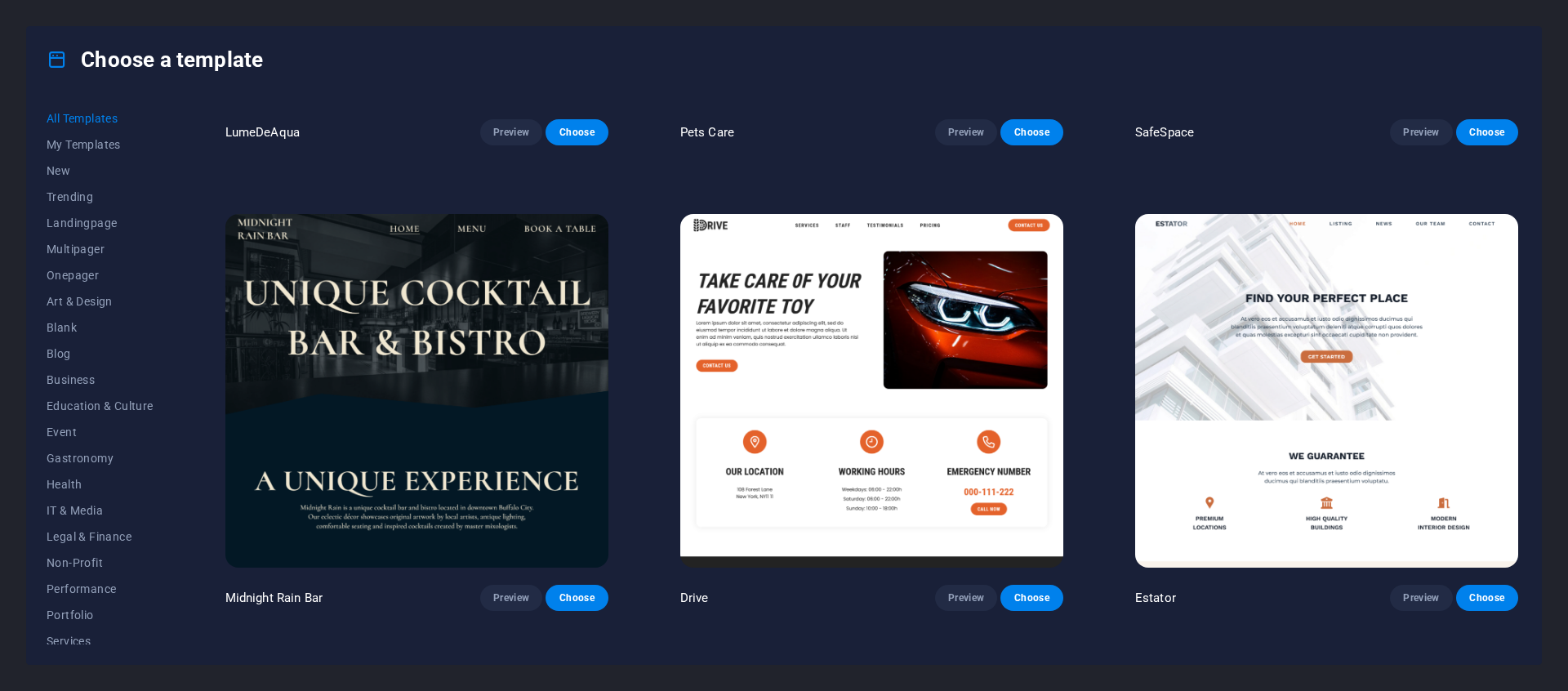
scroll to position [5193, 0]
